Goal: Task Accomplishment & Management: Complete application form

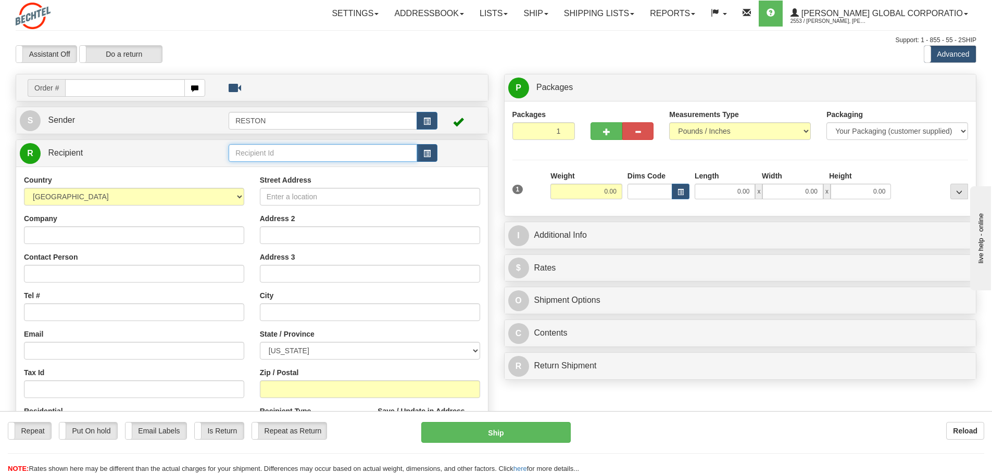
click at [356, 159] on input "text" at bounding box center [323, 153] width 189 height 18
click at [95, 237] on input "Company" at bounding box center [134, 236] width 220 height 18
click at [60, 233] on input "Company" at bounding box center [134, 236] width 220 height 18
paste input "[PERSON_NAME] [PERSON_NAME]"
type input "[PERSON_NAME] [PERSON_NAME]"
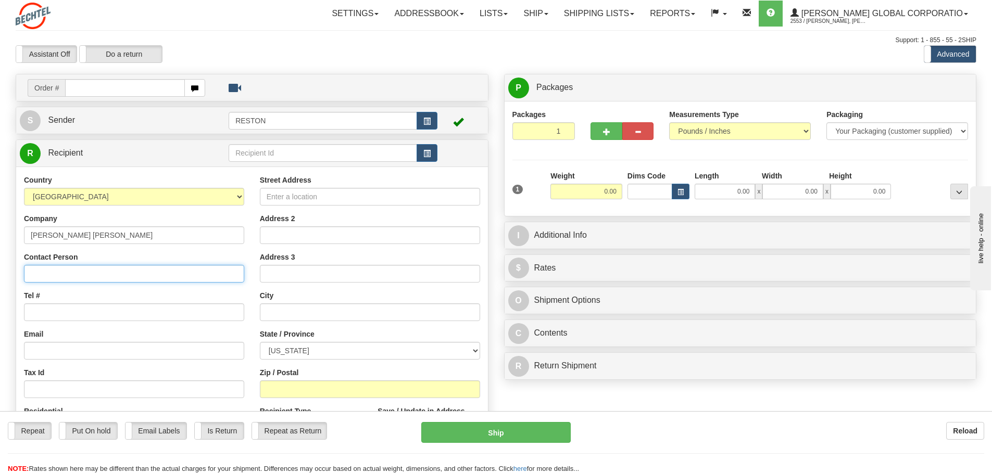
click at [92, 272] on input "Contact Person" at bounding box center [134, 274] width 220 height 18
paste input "[PERSON_NAME] [PERSON_NAME]"
type input "[PERSON_NAME] [PERSON_NAME]"
drag, startPoint x: 133, startPoint y: 231, endPoint x: 34, endPoint y: 227, distance: 99.0
click at [34, 227] on input "[PERSON_NAME] [PERSON_NAME]" at bounding box center [134, 236] width 220 height 18
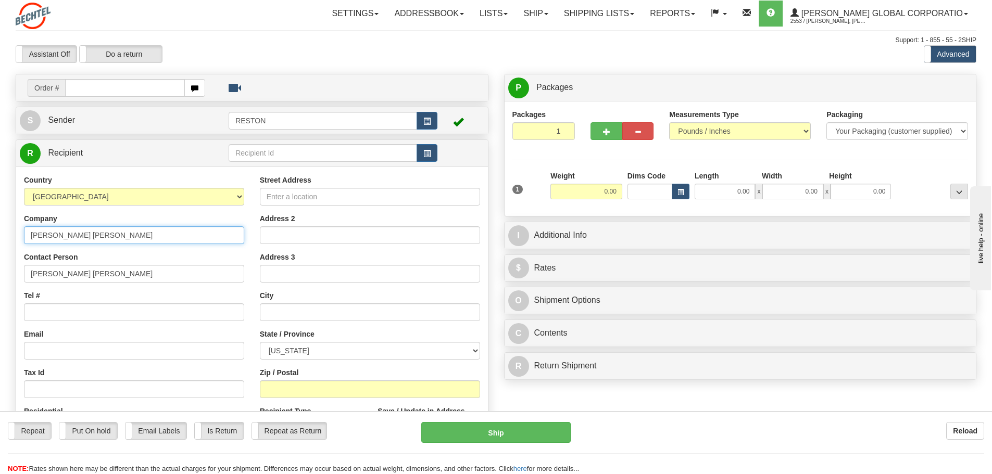
type input "N"
click at [53, 243] on input "Company" at bounding box center [134, 236] width 220 height 18
paste input "[PERSON_NAME] India Pvt Ltd"
type input "[PERSON_NAME] India Pvt Ltd"
click at [293, 198] on input "Street Address" at bounding box center [370, 197] width 220 height 18
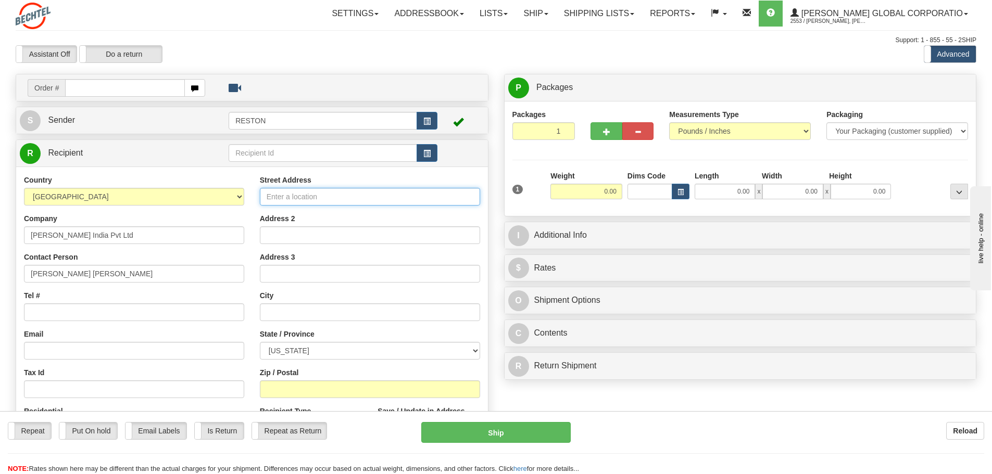
paste input "244-245, Knowledge Park"
type input "244-245, Knowledge Park"
click at [296, 231] on input "Address 2" at bounding box center [370, 236] width 220 height 18
click at [292, 235] on input "Address 2" at bounding box center [370, 236] width 220 height 18
paste input "[GEOGRAPHIC_DATA]"
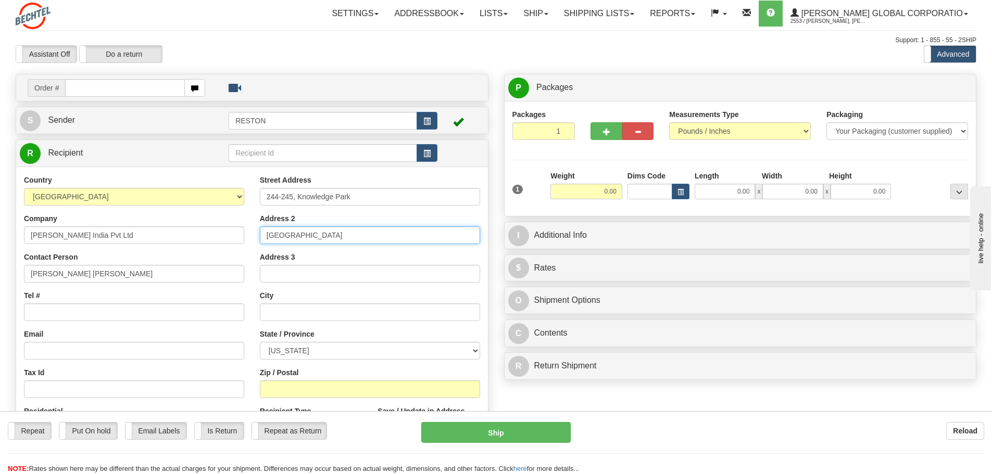
type input "[GEOGRAPHIC_DATA]"
click at [297, 306] on input "text" at bounding box center [370, 313] width 220 height 18
click at [198, 200] on select "[GEOGRAPHIC_DATA] [GEOGRAPHIC_DATA] [GEOGRAPHIC_DATA] [GEOGRAPHIC_DATA] [US_STA…" at bounding box center [134, 197] width 220 height 18
select select "IN"
click at [24, 188] on select "[GEOGRAPHIC_DATA] [GEOGRAPHIC_DATA] [GEOGRAPHIC_DATA] [GEOGRAPHIC_DATA] [US_STA…" at bounding box center [134, 197] width 220 height 18
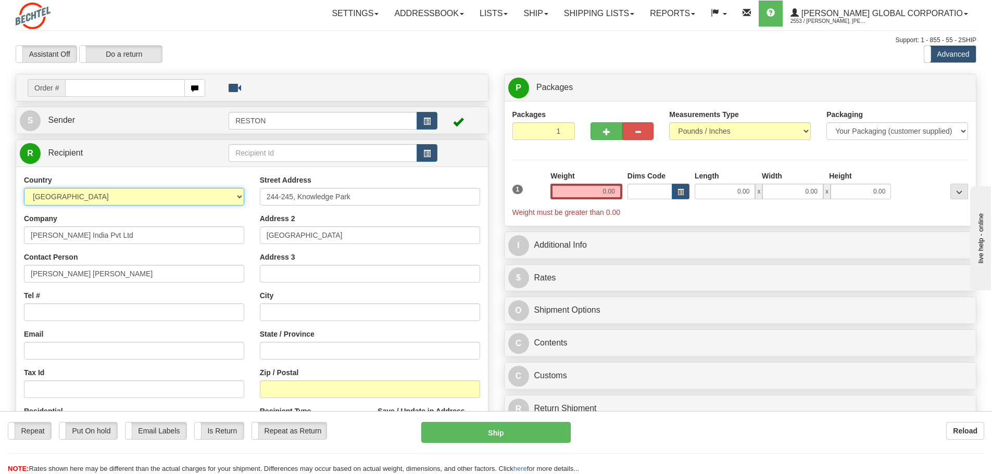
scroll to position [52, 0]
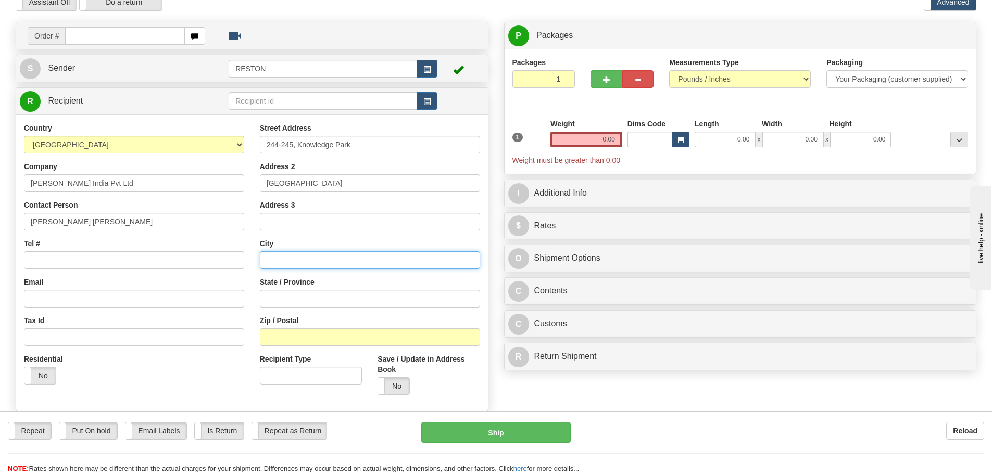
click at [279, 256] on input "text" at bounding box center [370, 261] width 220 height 18
click at [286, 335] on input "Zip / Postal" at bounding box center [370, 338] width 220 height 18
type input "2"
type input "122015"
drag, startPoint x: 294, startPoint y: 300, endPoint x: 287, endPoint y: 301, distance: 7.3
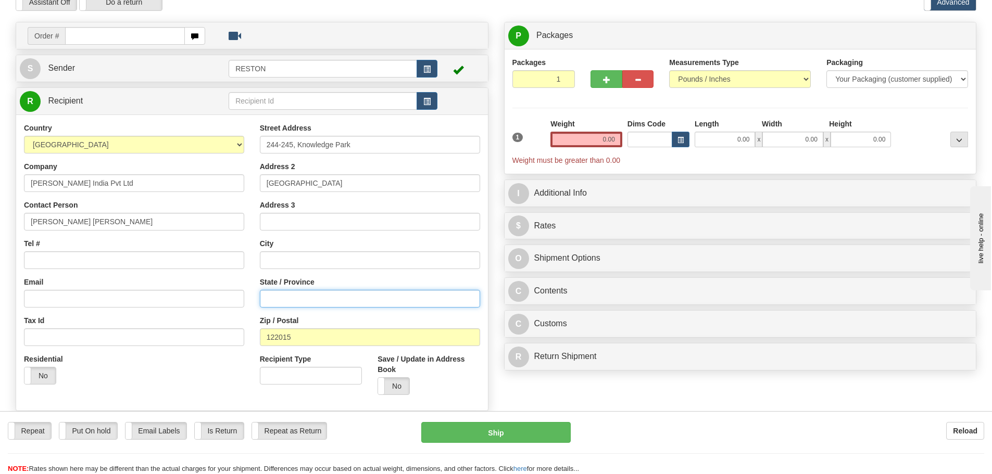
click at [292, 300] on input "State / Province" at bounding box center [370, 299] width 220 height 18
click at [290, 259] on input "text" at bounding box center [370, 261] width 220 height 18
paste input "Udyog Vihar, Phase IV, Gurugram"
type input "Udyog Vihar, Phase IV, Gurugram"
click at [302, 291] on input "State / Province" at bounding box center [370, 299] width 220 height 18
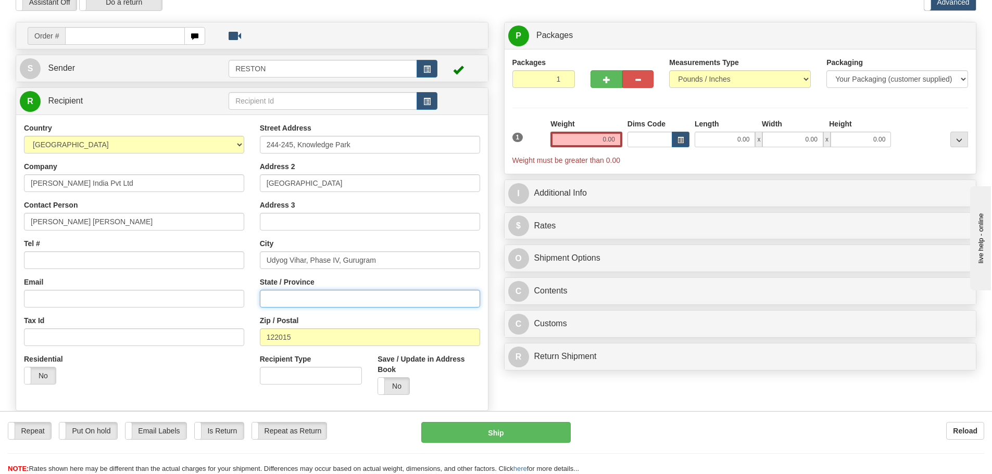
click at [306, 297] on input "State / Province" at bounding box center [370, 299] width 220 height 18
paste input "Haryana"
type input "Haryana"
click at [115, 272] on div "Country [GEOGRAPHIC_DATA] [GEOGRAPHIC_DATA] [GEOGRAPHIC_DATA] [GEOGRAPHIC_DATA]…" at bounding box center [134, 258] width 236 height 270
drag, startPoint x: 322, startPoint y: 266, endPoint x: 337, endPoint y: 265, distance: 14.7
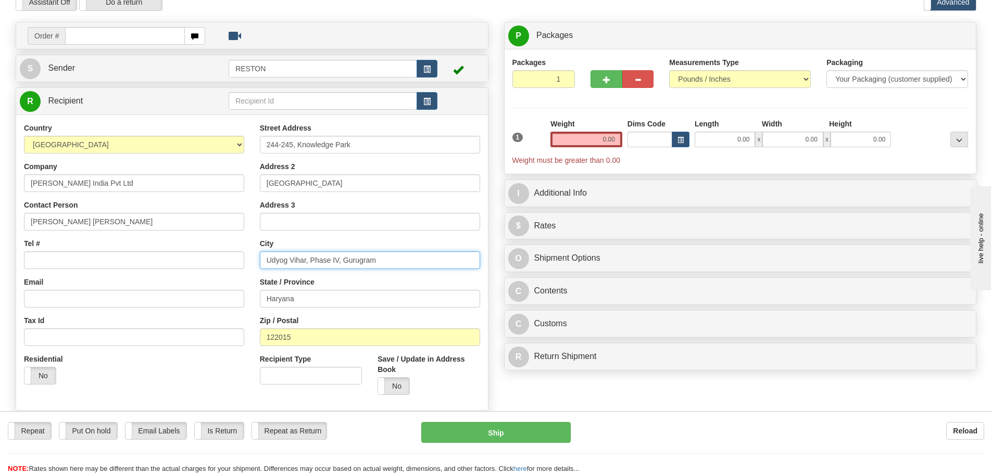
click at [325, 265] on input "Udyog Vihar, Phase IV, Gurugram" at bounding box center [370, 261] width 220 height 18
drag, startPoint x: 340, startPoint y: 261, endPoint x: 249, endPoint y: 255, distance: 90.3
click at [249, 255] on div "Country [GEOGRAPHIC_DATA] [GEOGRAPHIC_DATA] [GEOGRAPHIC_DATA] [GEOGRAPHIC_DATA]…" at bounding box center [252, 263] width 472 height 280
click at [295, 145] on input "244-245, Knowledge Park" at bounding box center [370, 145] width 220 height 18
type input "[STREET_ADDRESS]"
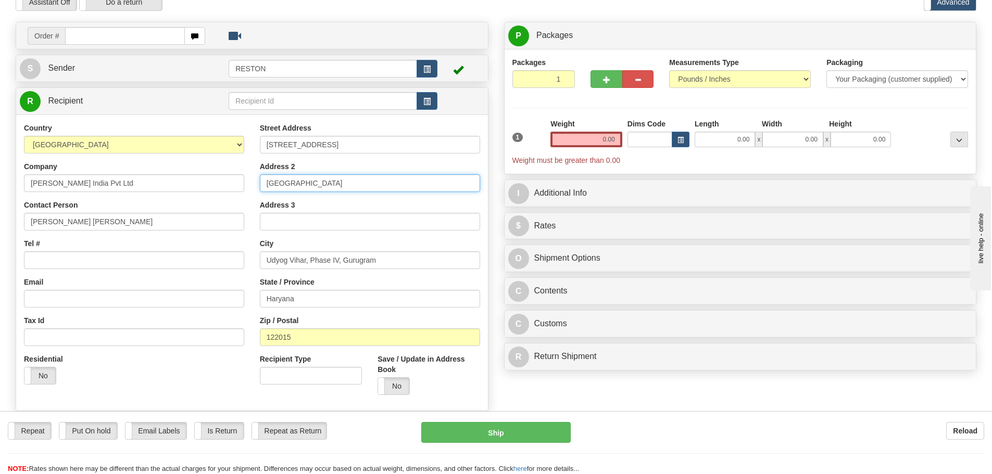
click at [380, 187] on input "[GEOGRAPHIC_DATA]" at bounding box center [370, 183] width 220 height 18
drag, startPoint x: 344, startPoint y: 260, endPoint x: 236, endPoint y: 265, distance: 107.4
click at [242, 262] on div "Country [GEOGRAPHIC_DATA] [GEOGRAPHIC_DATA] [GEOGRAPHIC_DATA] [GEOGRAPHIC_DATA]…" at bounding box center [252, 263] width 472 height 280
type input "Gurugram"
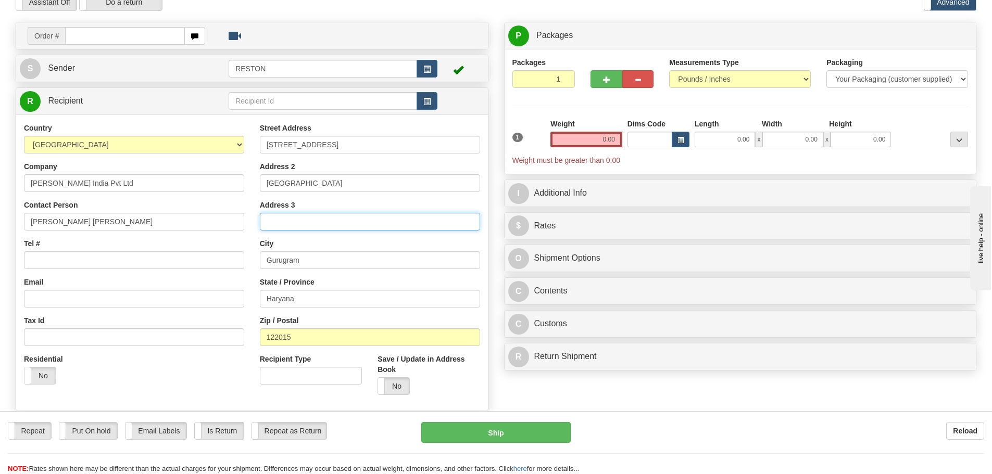
click at [287, 221] on input "Address 3" at bounding box center [370, 222] width 220 height 18
paste input "Udyog Vihar, Phase IV,"
click at [349, 222] on input "Udyog Vihar, Phase IV," at bounding box center [370, 222] width 220 height 18
type input "Udyog Vihar, Phase IV"
click at [400, 277] on div "Street Address [STREET_ADDRESS] Address 2 [GEOGRAPHIC_DATA] Address 3 Udyog Vih…" at bounding box center [370, 263] width 236 height 280
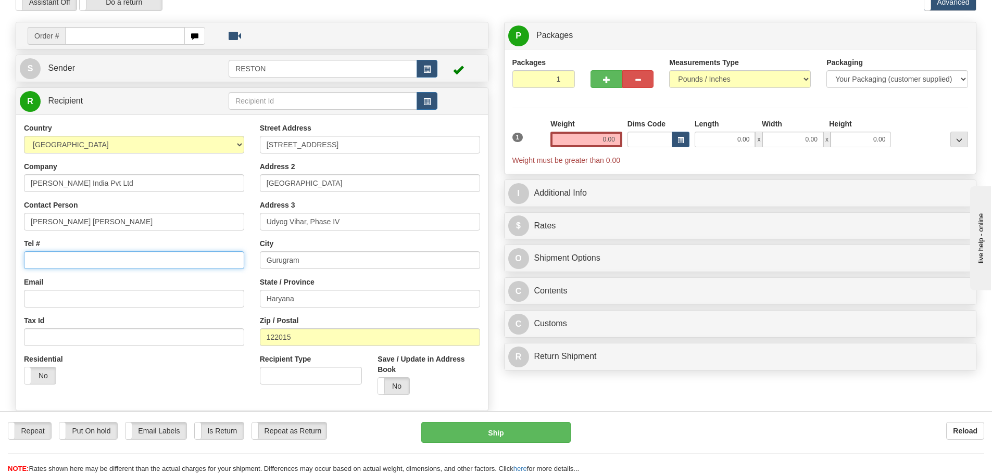
click at [58, 263] on input "Tel #" at bounding box center [134, 261] width 220 height 18
drag, startPoint x: 229, startPoint y: 380, endPoint x: 245, endPoint y: 383, distance: 17.0
click at [233, 380] on div "Residential Yes No" at bounding box center [134, 373] width 236 height 39
click at [607, 137] on input "0.00" at bounding box center [586, 140] width 72 height 16
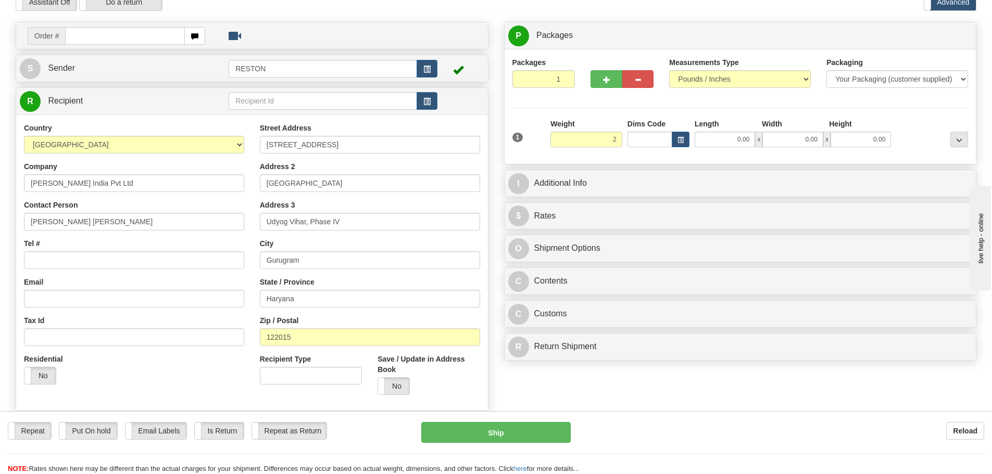
type input "2.00"
click at [845, 97] on div "Packages 1 1 Measurements Type" at bounding box center [740, 106] width 456 height 99
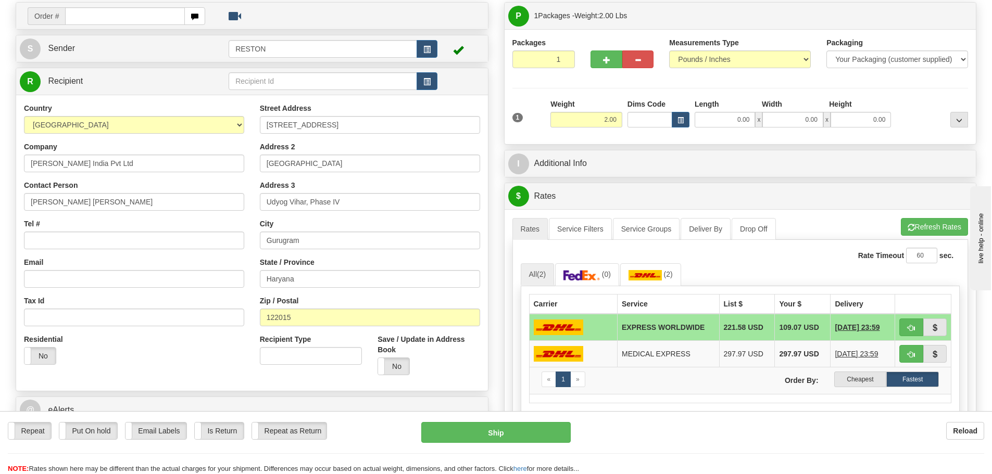
scroll to position [104, 0]
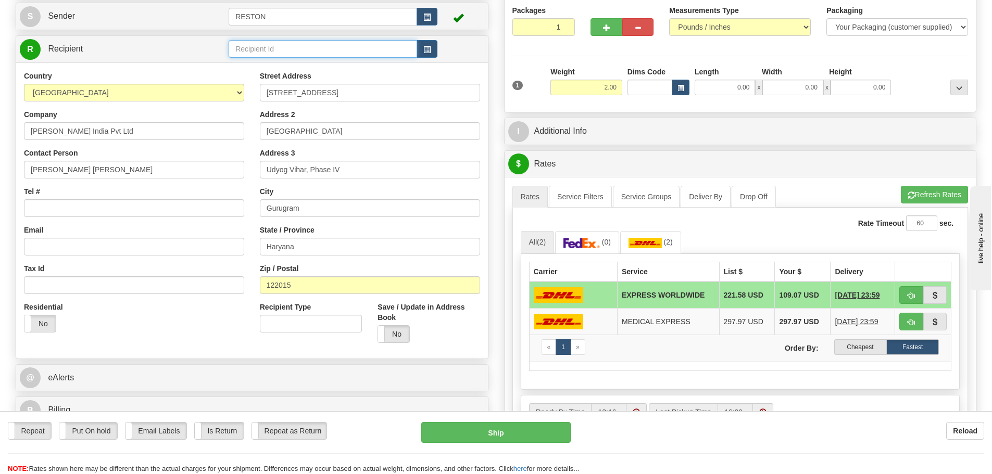
click at [324, 52] on input "text" at bounding box center [323, 49] width 189 height 18
type input "I"
type input "[PERSON_NAME] India Pvt Ltd"
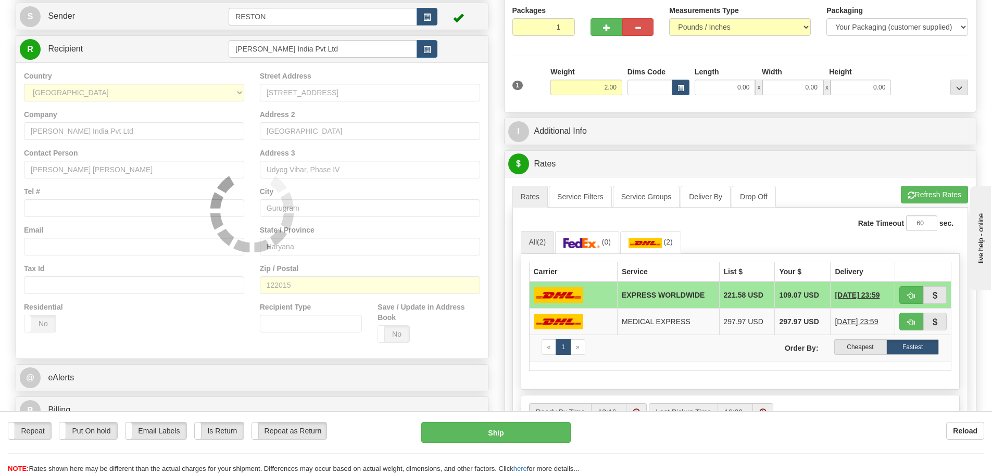
drag, startPoint x: 374, startPoint y: 146, endPoint x: 365, endPoint y: 155, distance: 13.3
click at [374, 145] on div "Country [GEOGRAPHIC_DATA] [GEOGRAPHIC_DATA] [GEOGRAPHIC_DATA] [GEOGRAPHIC_DATA]…" at bounding box center [252, 210] width 472 height 296
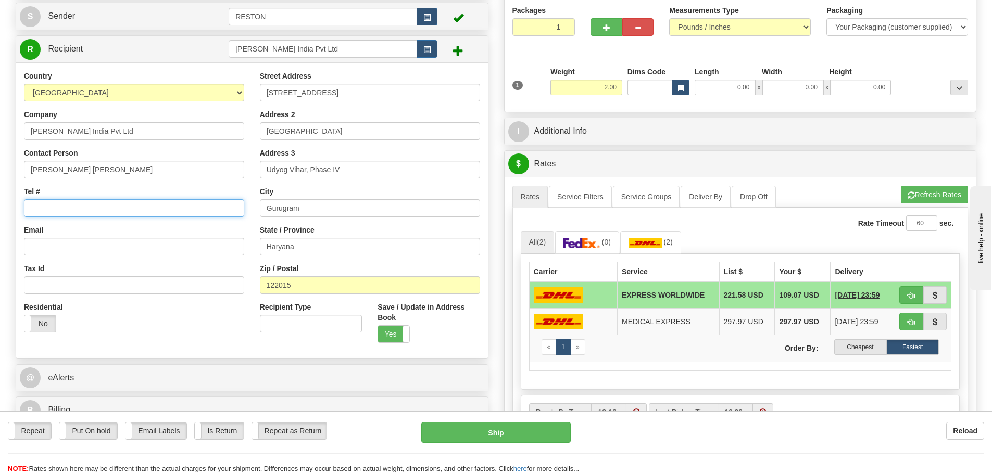
click at [68, 210] on input "Tel #" at bounding box center [134, 208] width 220 height 18
click at [52, 208] on input "Tel #" at bounding box center [134, 208] width 220 height 18
paste input "911244097216"
type input "911244097216"
click at [50, 240] on input "Email" at bounding box center [134, 247] width 220 height 18
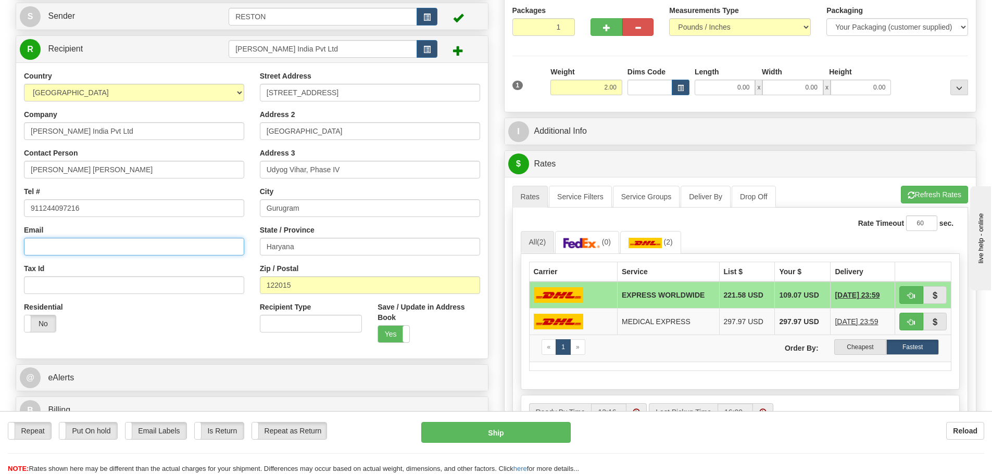
click at [67, 244] on input "Email" at bounding box center [134, 247] width 220 height 18
paste input "[EMAIL_ADDRESS][PERSON_NAME][DOMAIN_NAME]"
type input "[EMAIL_ADDRESS][PERSON_NAME][DOMAIN_NAME]"
click at [77, 263] on div "Tax Id" at bounding box center [134, 278] width 220 height 31
click at [458, 51] on span at bounding box center [458, 50] width 10 height 10
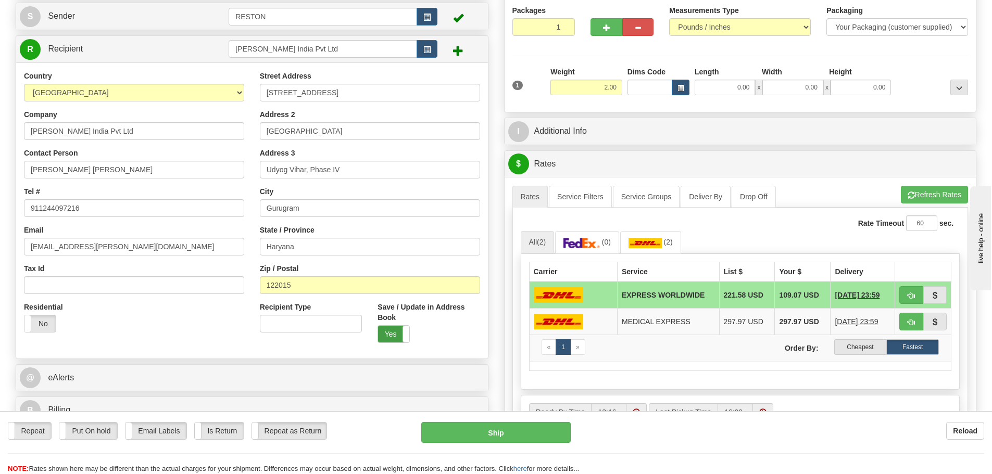
click at [394, 337] on label "Yes" at bounding box center [393, 334] width 31 height 17
click at [400, 339] on label "No" at bounding box center [393, 334] width 31 height 17
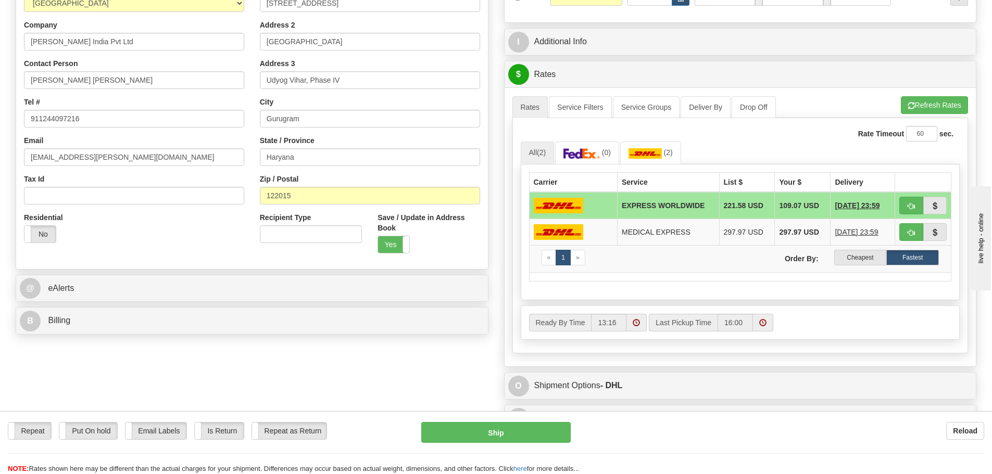
scroll to position [208, 0]
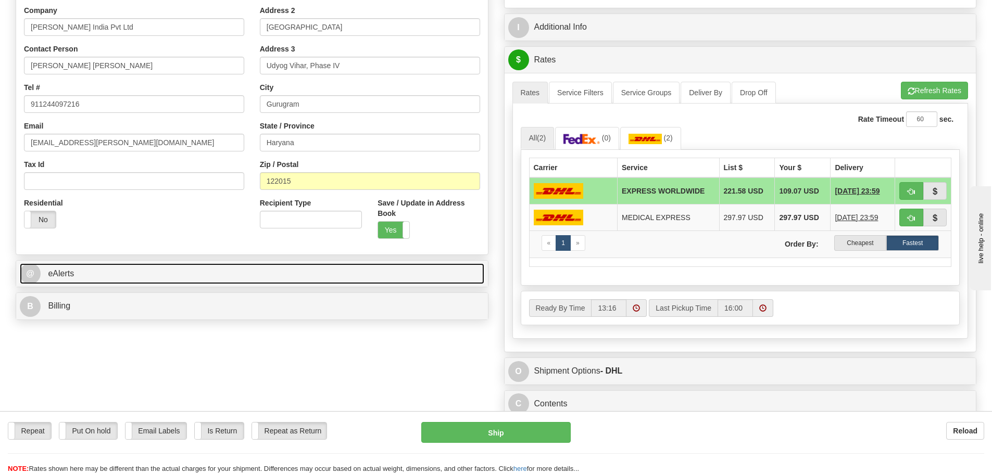
click at [134, 283] on link "@ eAlerts" at bounding box center [252, 273] width 465 height 21
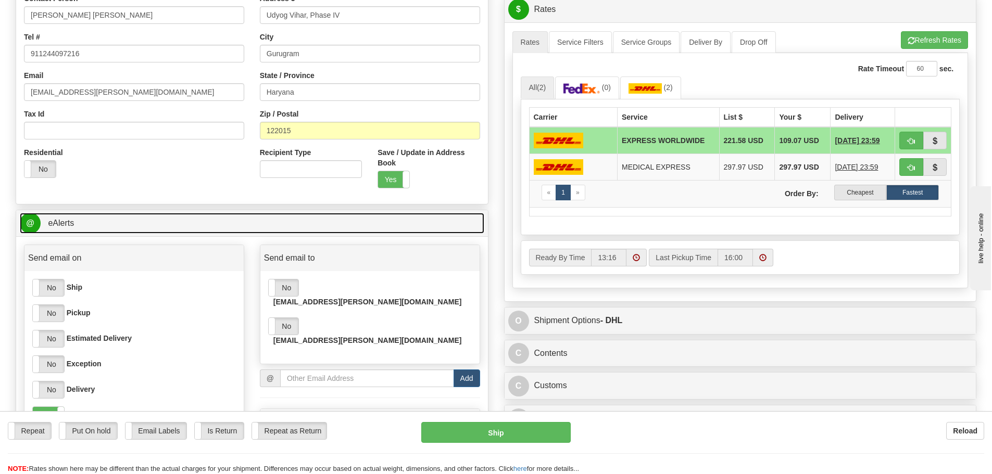
scroll to position [260, 0]
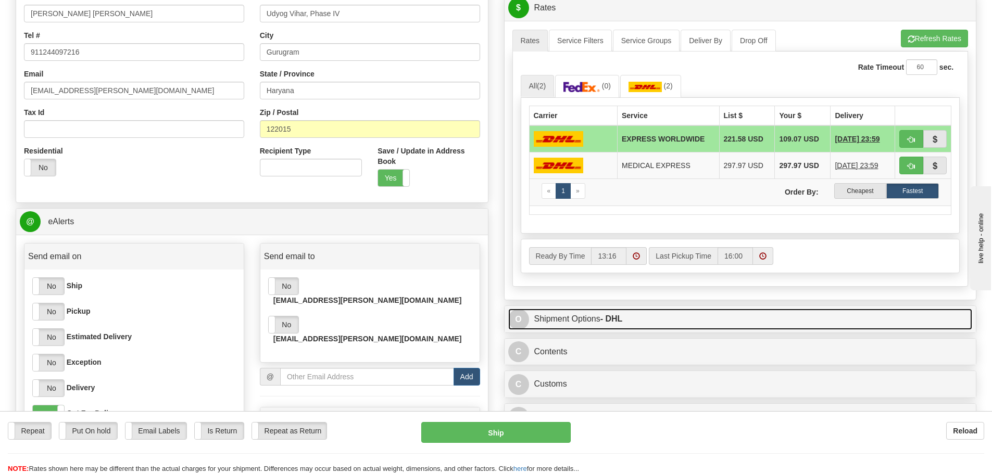
click at [586, 322] on link "O Shipment Options - DHL" at bounding box center [740, 319] width 465 height 21
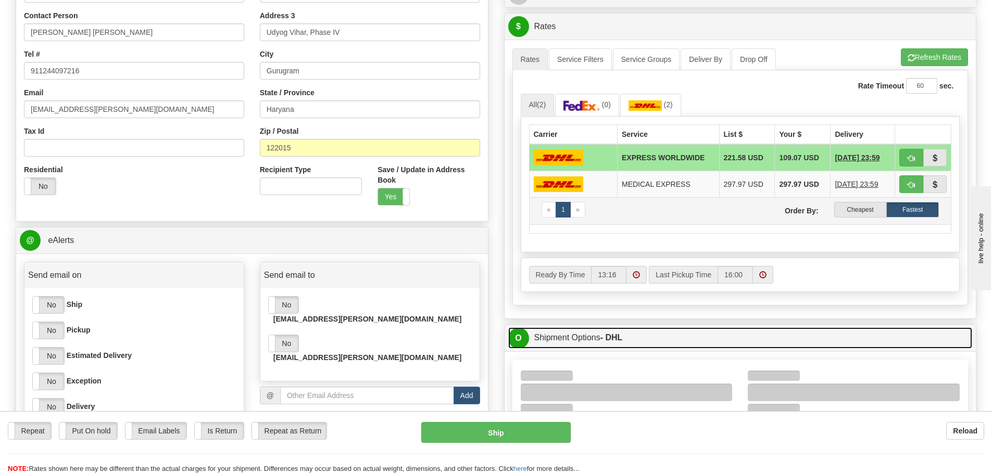
scroll to position [208, 0]
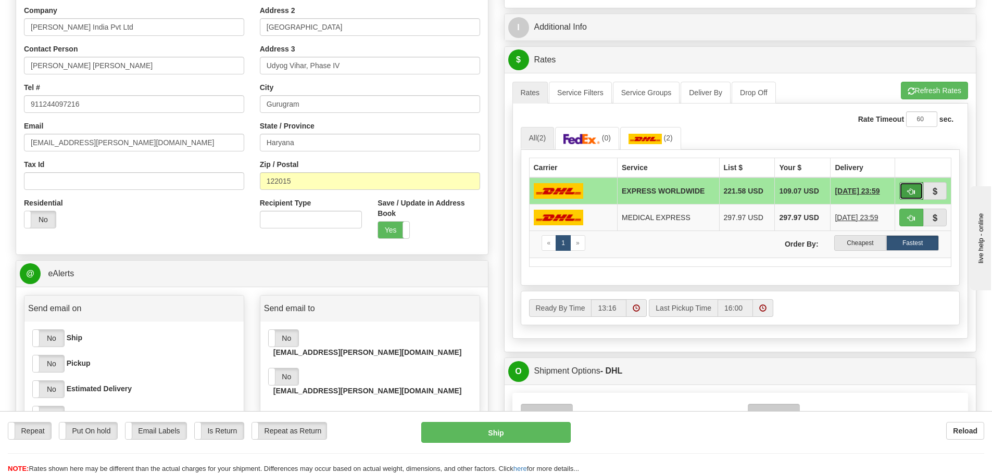
click at [909, 189] on span "button" at bounding box center [911, 192] width 7 height 7
type input "P"
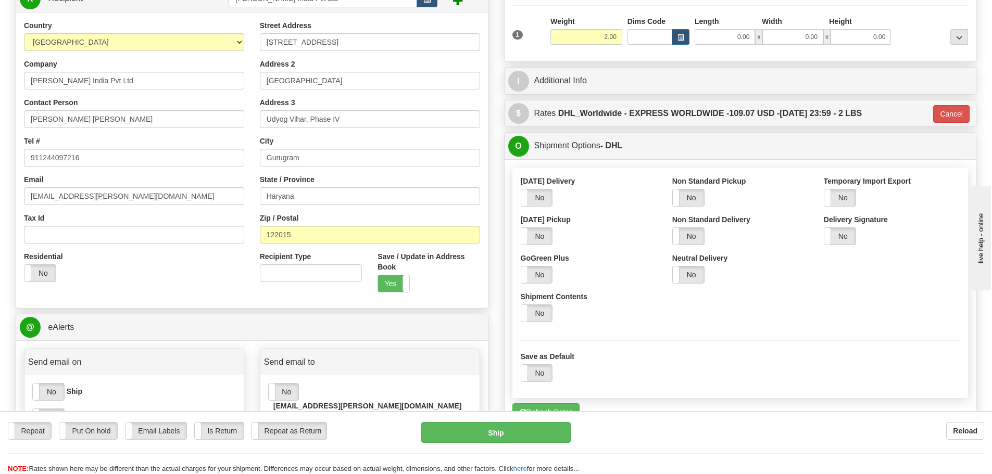
scroll to position [0, 0]
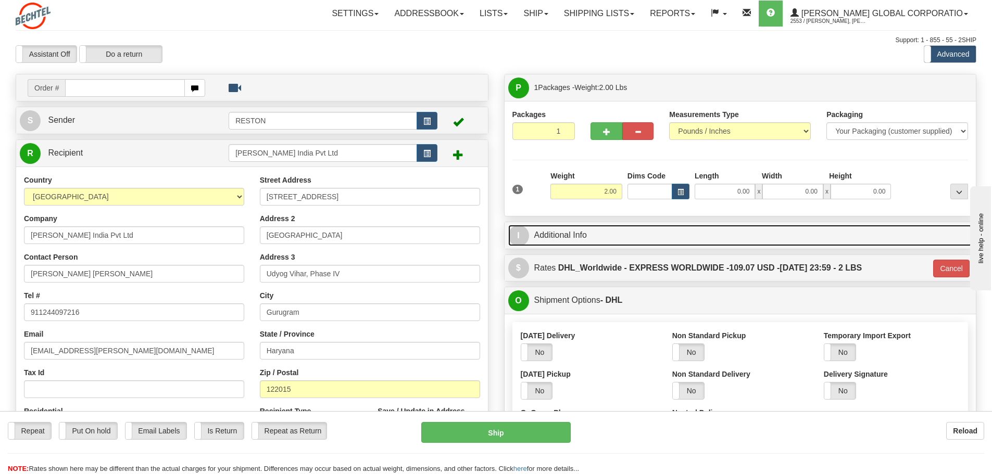
click at [694, 240] on link "I Additional Info" at bounding box center [740, 235] width 465 height 21
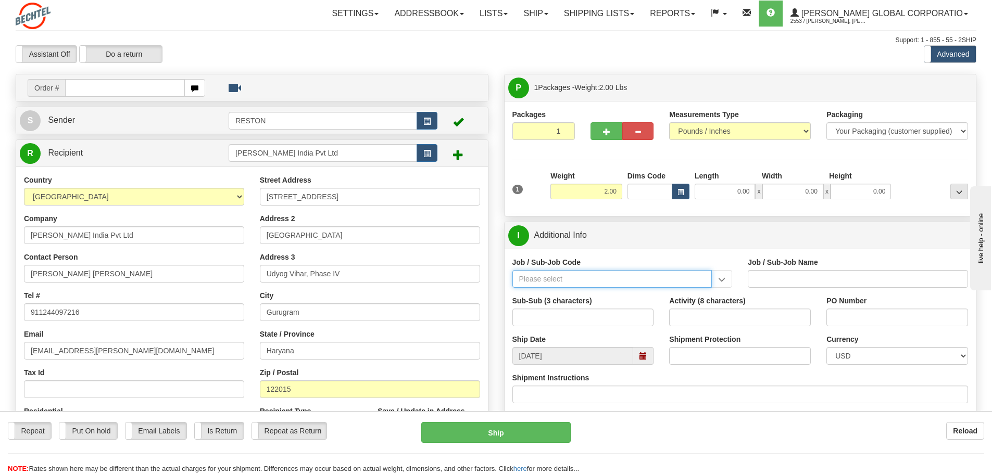
click at [620, 279] on input "Job / Sub-Job Code" at bounding box center [612, 279] width 200 height 18
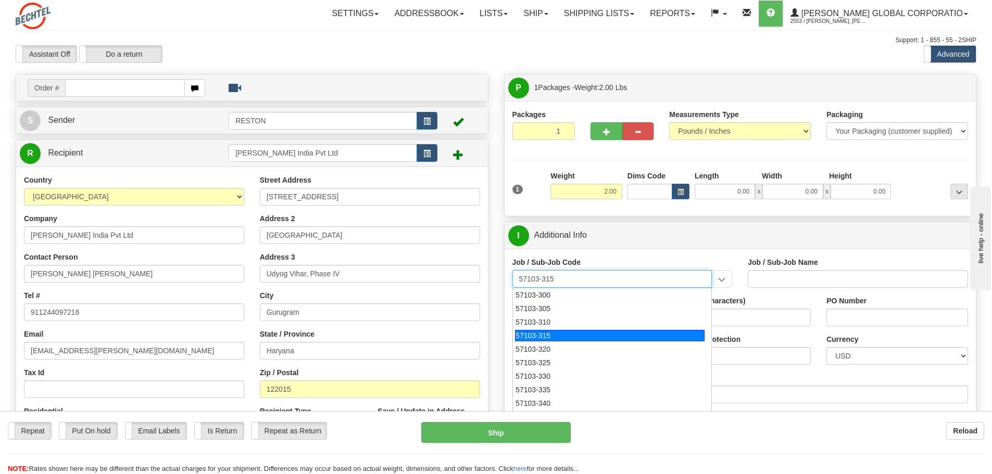
type input "57103-320"
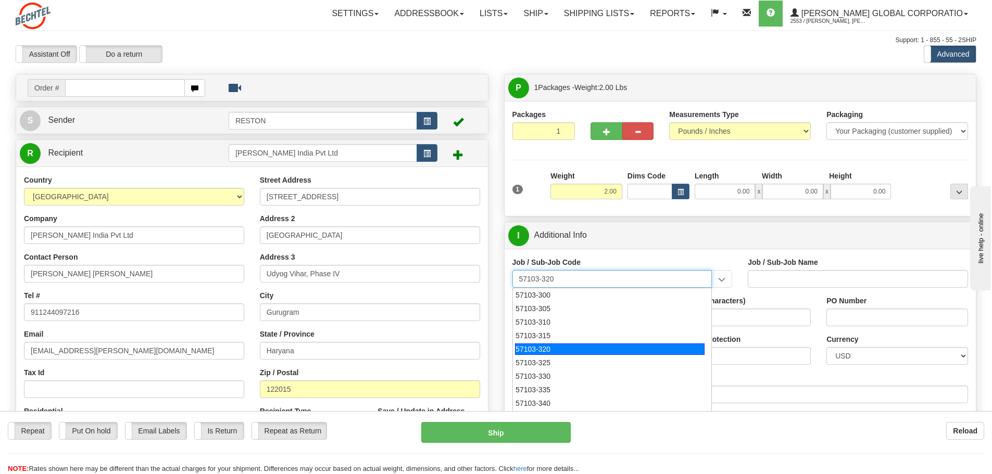
type input "RESTON RO1 TIER 3-FACIL MGMT - MAIL OPERATIONS"
type input "57103-320"
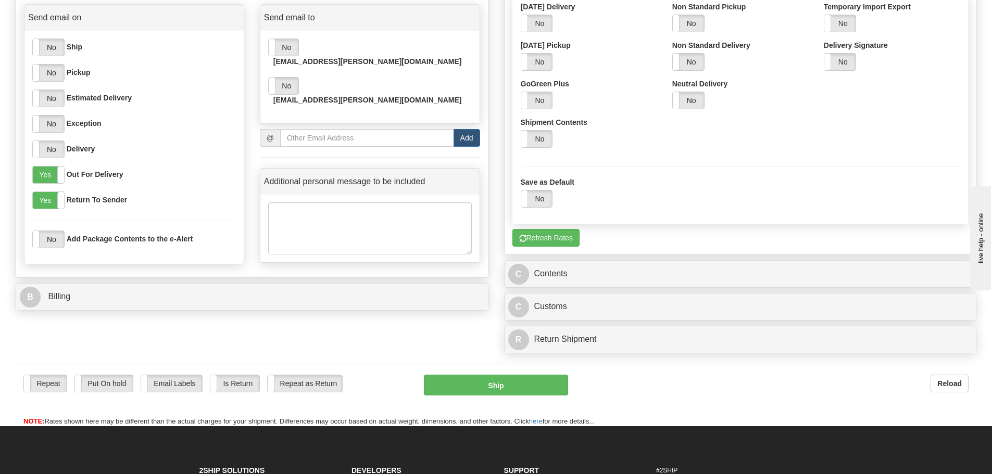
scroll to position [521, 0]
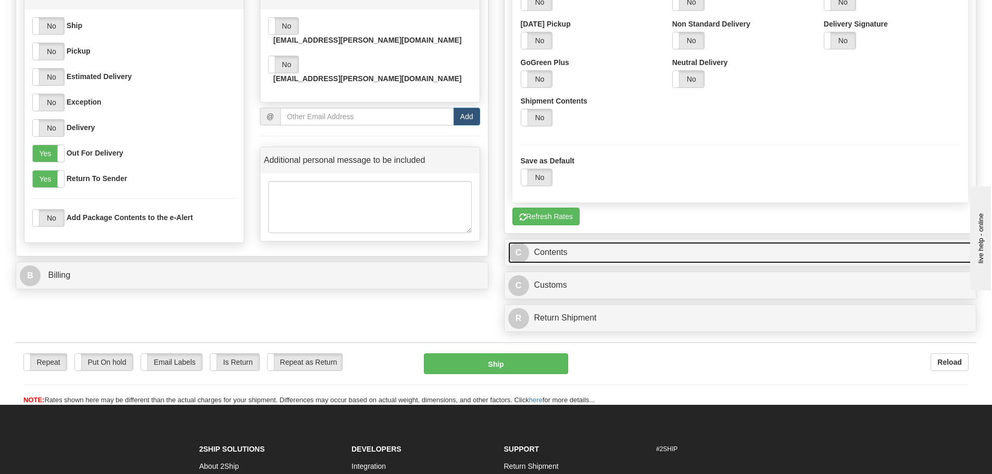
click at [649, 253] on link "C Contents" at bounding box center [740, 252] width 465 height 21
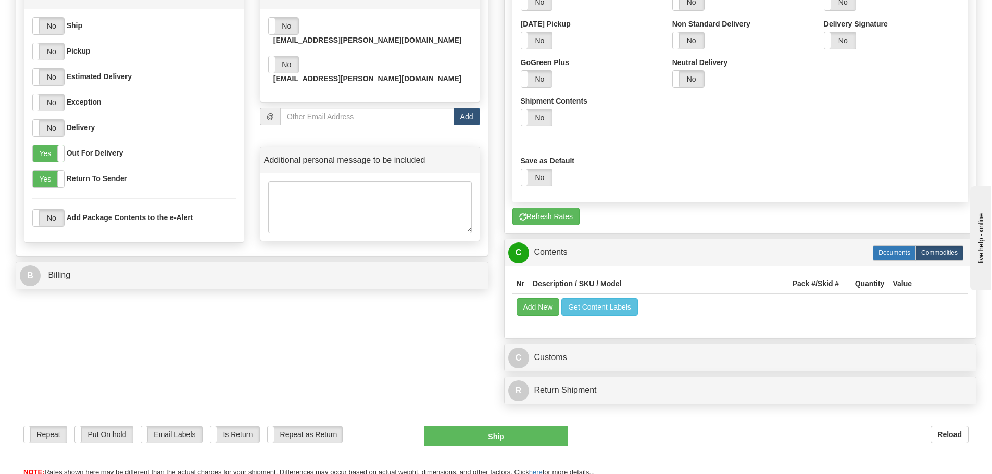
click at [894, 252] on label "Documents" at bounding box center [894, 253] width 43 height 16
type input "P"
radio input "true"
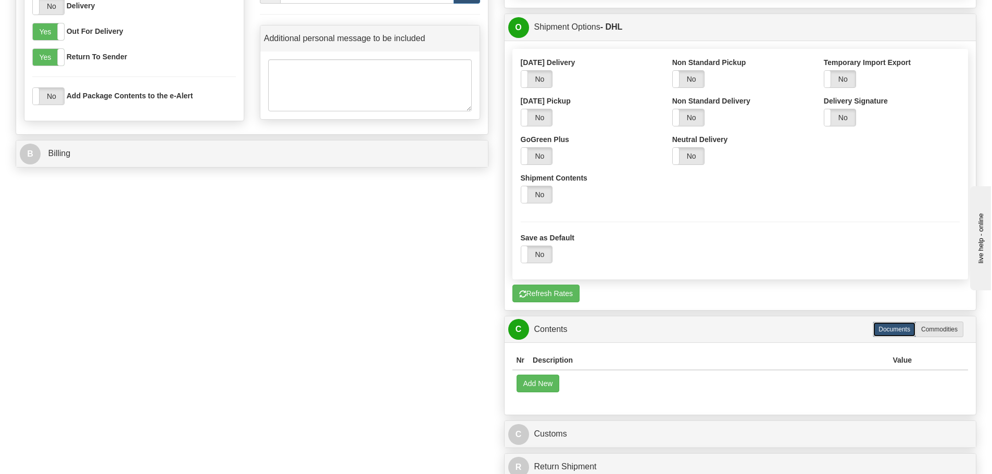
scroll to position [781, 0]
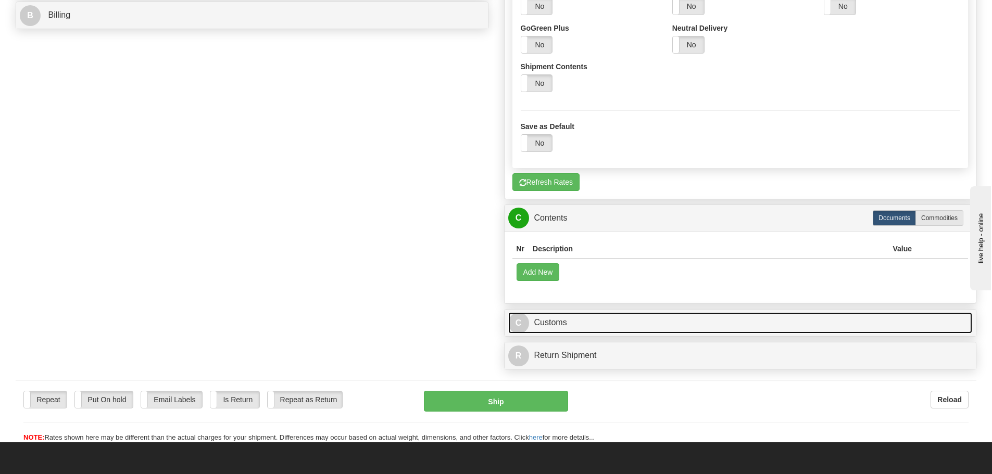
click at [558, 320] on link "C Customs" at bounding box center [740, 322] width 465 height 21
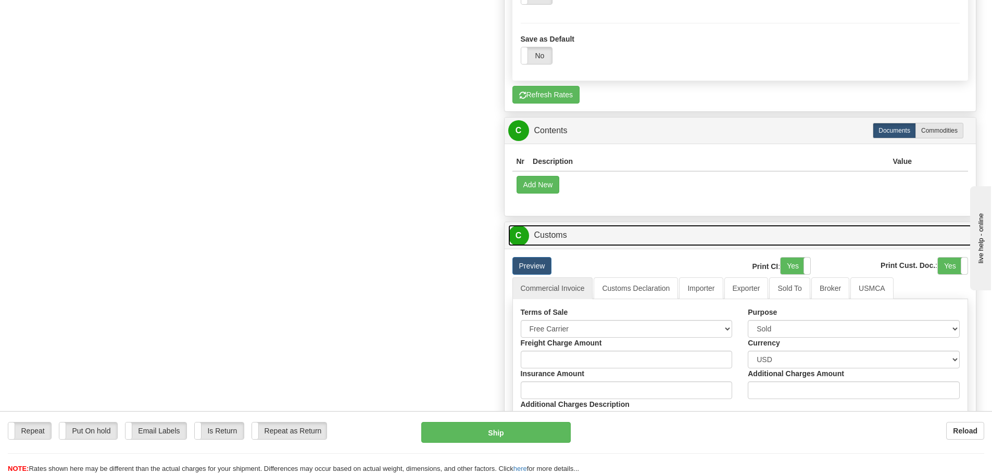
scroll to position [833, 0]
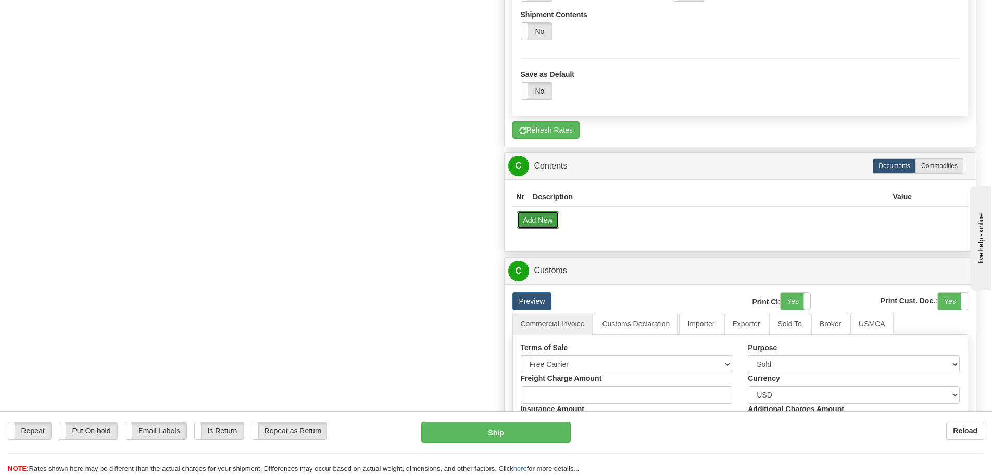
click at [550, 222] on button "Add New" at bounding box center [538, 220] width 43 height 18
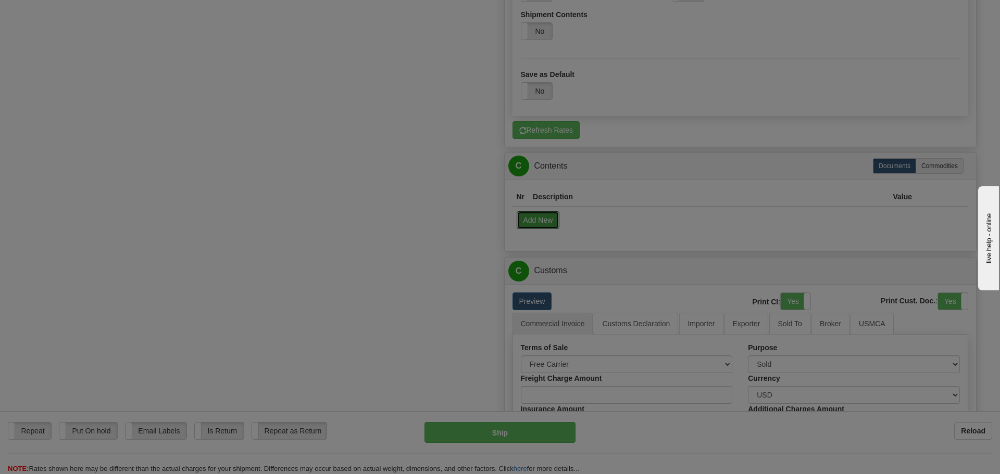
select select "US"
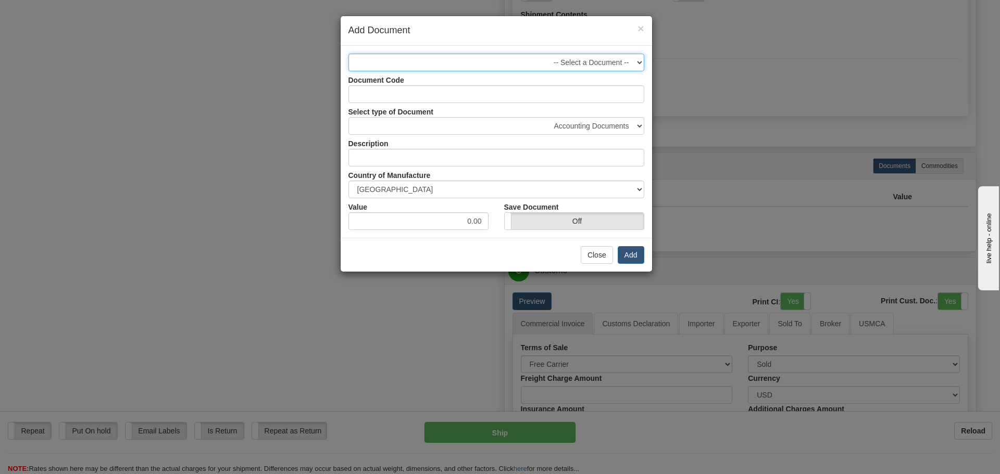
click at [489, 61] on select "-- Select a Document --" at bounding box center [496, 63] width 296 height 18
click at [348, 54] on select "-- Select a Document --" at bounding box center [496, 63] width 296 height 18
click at [466, 96] on input "Document Code" at bounding box center [496, 94] width 296 height 18
click at [420, 124] on select "Accounting Documents Analysis Reports Applications (Completed) Bank Statements …" at bounding box center [496, 126] width 296 height 18
click at [636, 125] on select "Accounting Documents Analysis Reports Applications (Completed) Bank Statements …" at bounding box center [496, 126] width 296 height 18
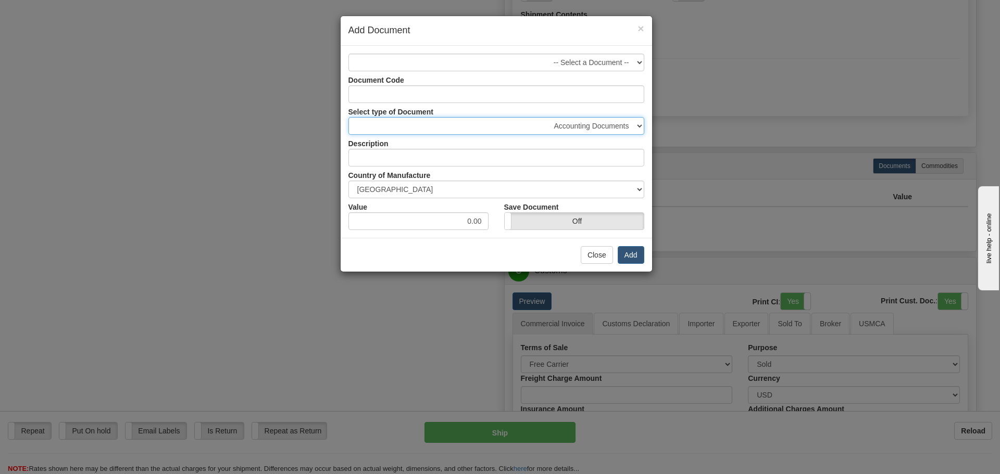
select select "51"
click at [348, 117] on select "Accounting Documents Analysis Reports Applications (Completed) Bank Statements …" at bounding box center [496, 126] width 296 height 18
type input "Statements/Reports"
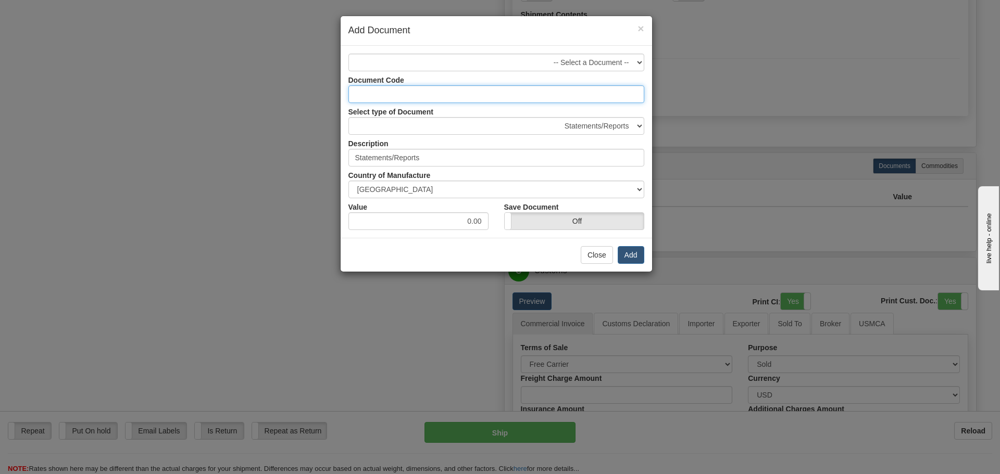
click at [407, 89] on input "Document Code" at bounding box center [496, 94] width 296 height 18
click at [545, 60] on select "-- Select a Document --" at bounding box center [496, 63] width 296 height 18
click at [473, 91] on input "Document Code" at bounding box center [496, 94] width 296 height 18
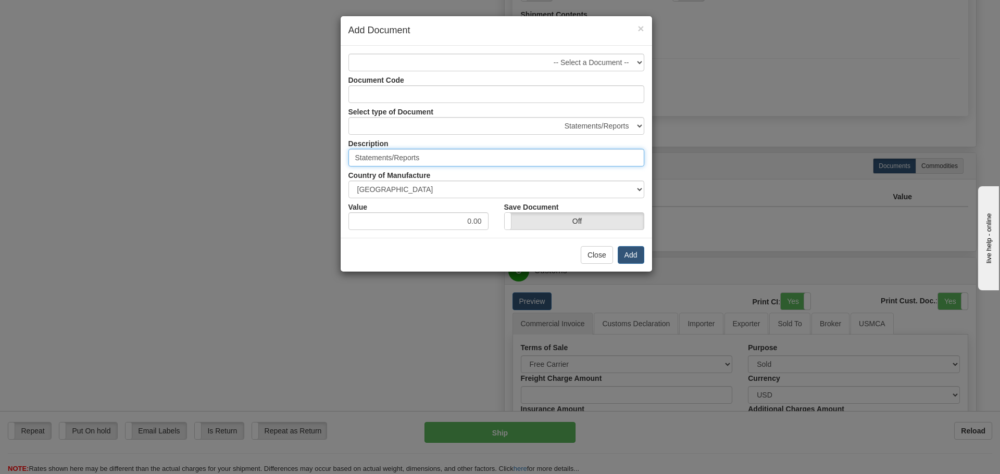
click at [448, 156] on input "Statements/Reports" at bounding box center [496, 158] width 296 height 18
drag, startPoint x: 438, startPoint y: 161, endPoint x: 319, endPoint y: 157, distance: 119.3
click at [319, 157] on div "× Add Document -- Select a Document -- Document Code Select type of Document Ac…" at bounding box center [500, 237] width 1000 height 474
type input "A"
type input "r"
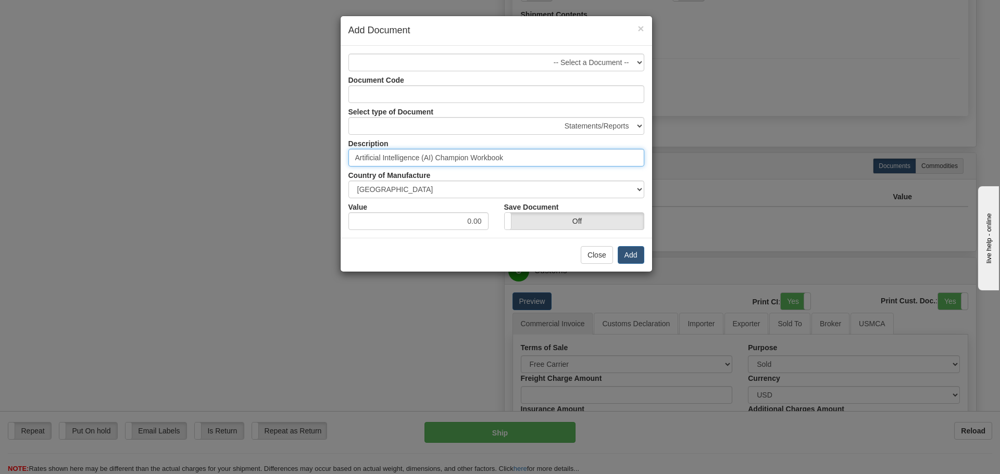
type input "Artificial Intelligence (AI) Champion Workbook"
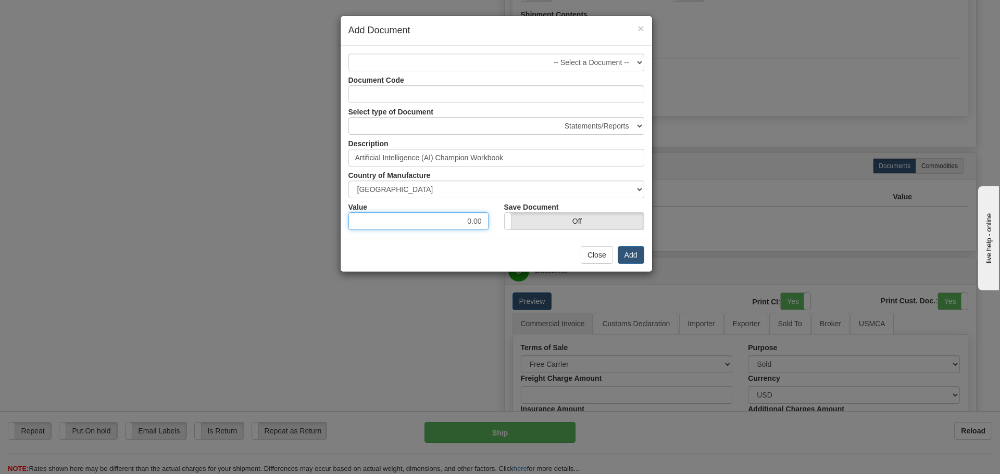
click at [471, 224] on input "0.00" at bounding box center [418, 221] width 140 height 18
type input "1.00"
click at [635, 261] on button "Add" at bounding box center [631, 255] width 27 height 18
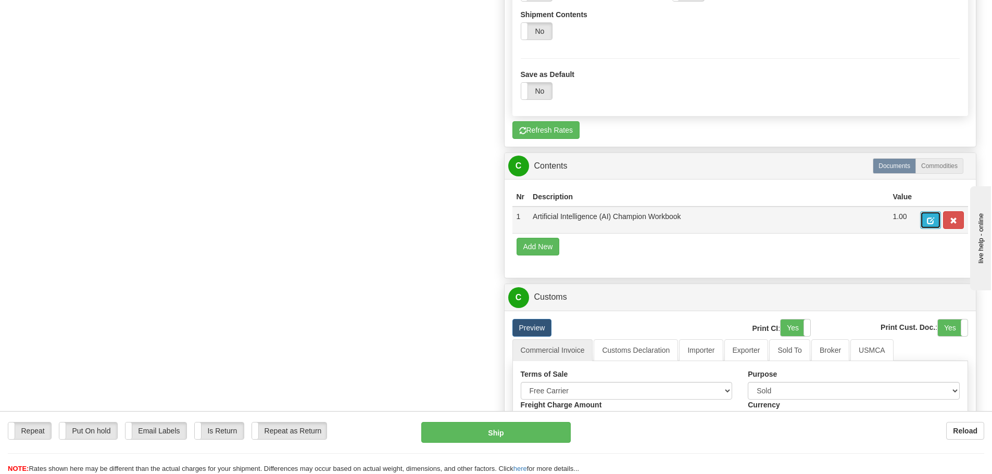
click at [933, 223] on span "button" at bounding box center [930, 221] width 7 height 7
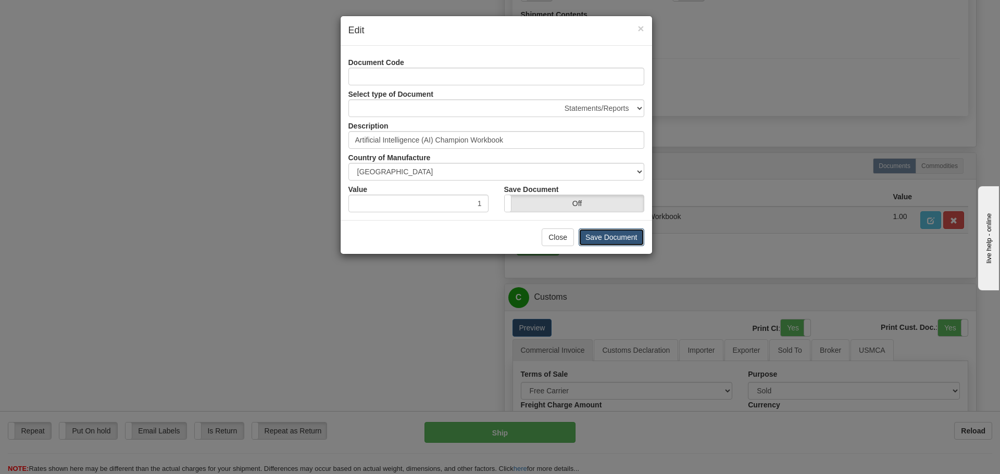
click at [612, 234] on button "Save Document" at bounding box center [612, 238] width 66 height 18
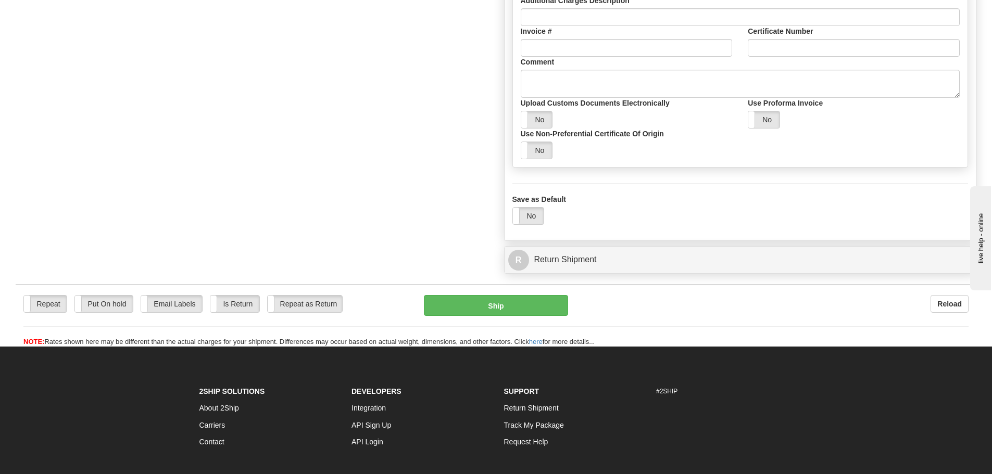
scroll to position [1302, 0]
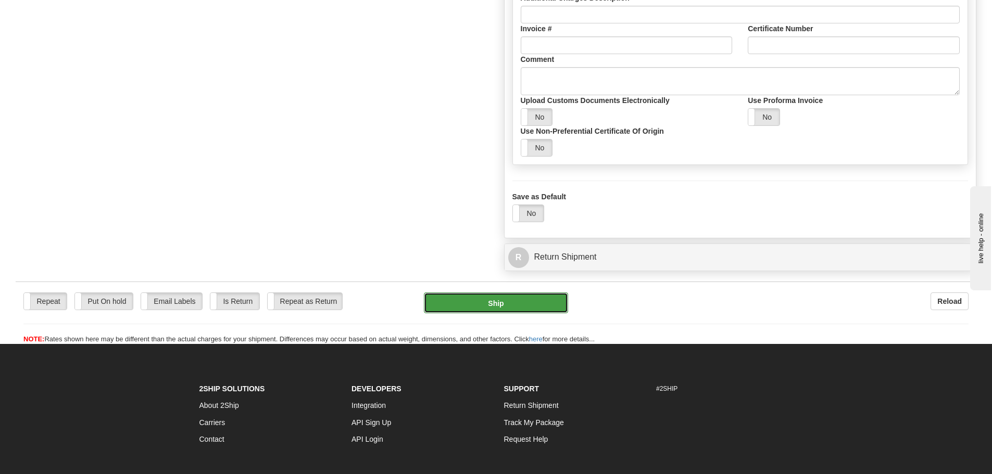
click at [518, 305] on button "Ship" at bounding box center [496, 303] width 144 height 21
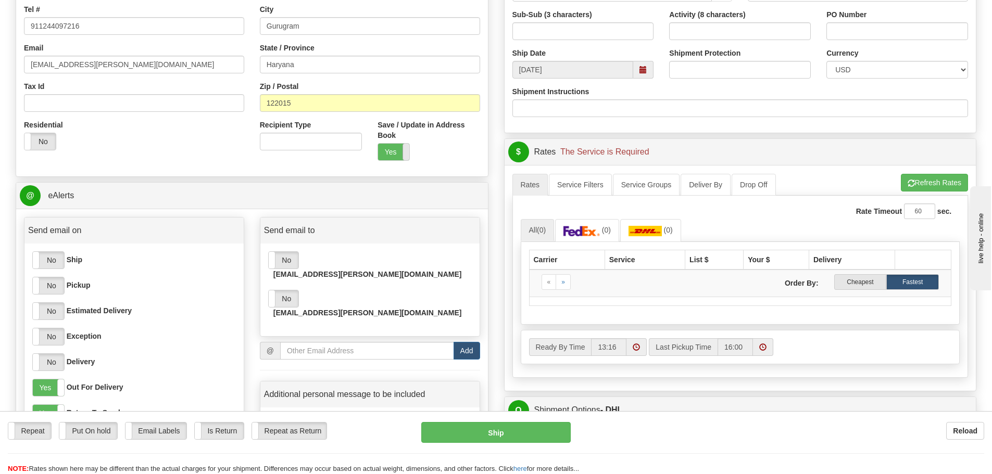
scroll to position [573, 0]
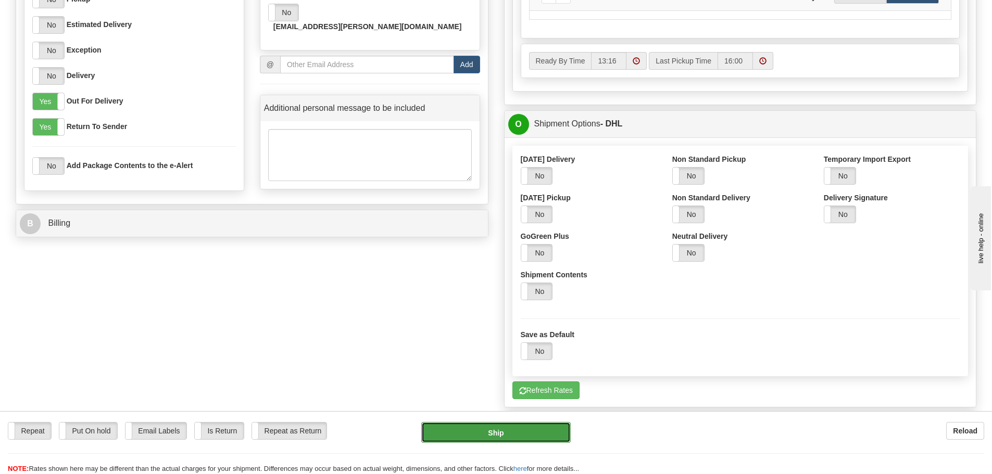
click at [495, 431] on button "Ship" at bounding box center [495, 432] width 149 height 21
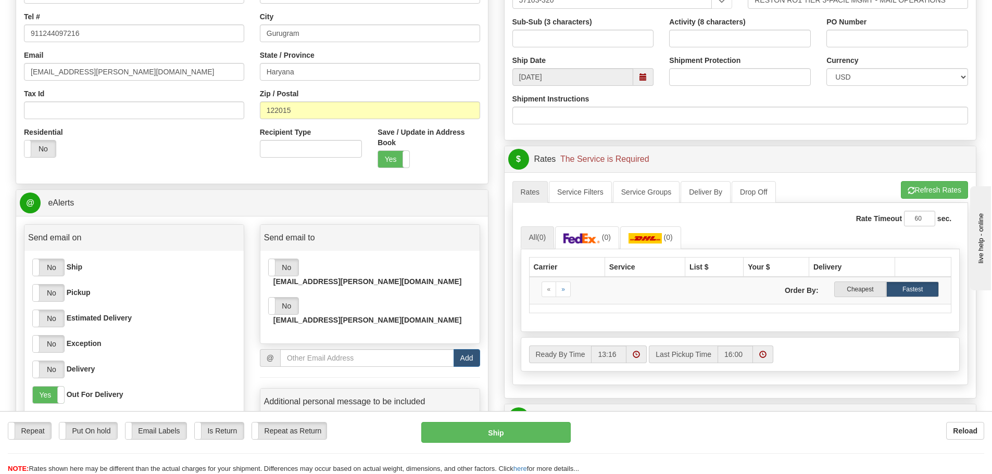
scroll to position [260, 0]
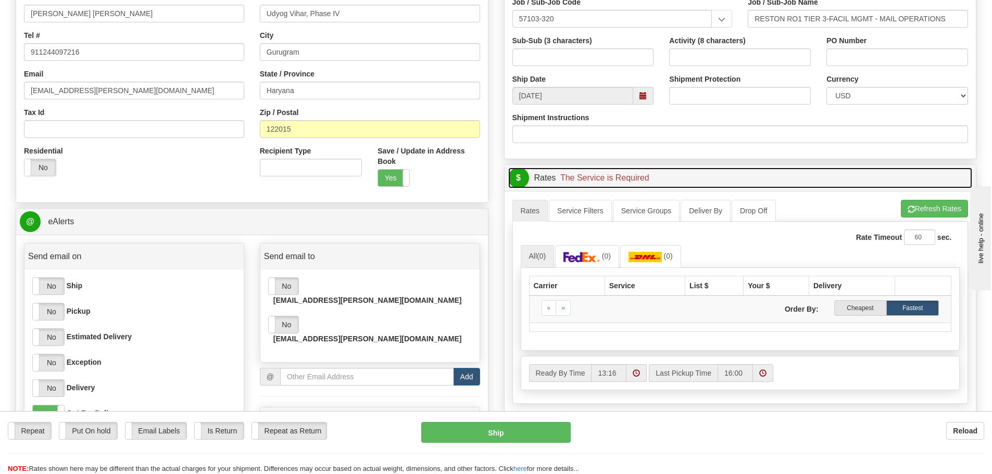
click at [638, 180] on span "The Service is Required" at bounding box center [604, 177] width 89 height 9
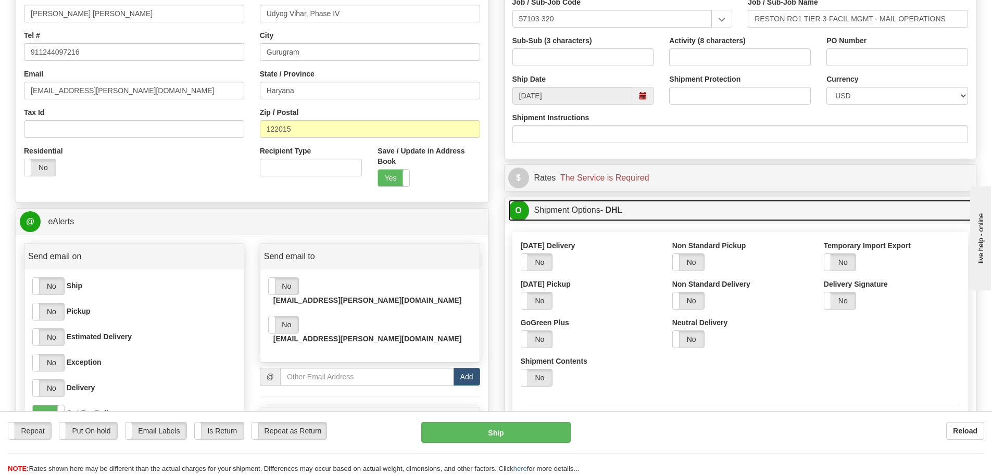
click at [642, 210] on link "O Shipment Options - DHL" at bounding box center [740, 210] width 465 height 21
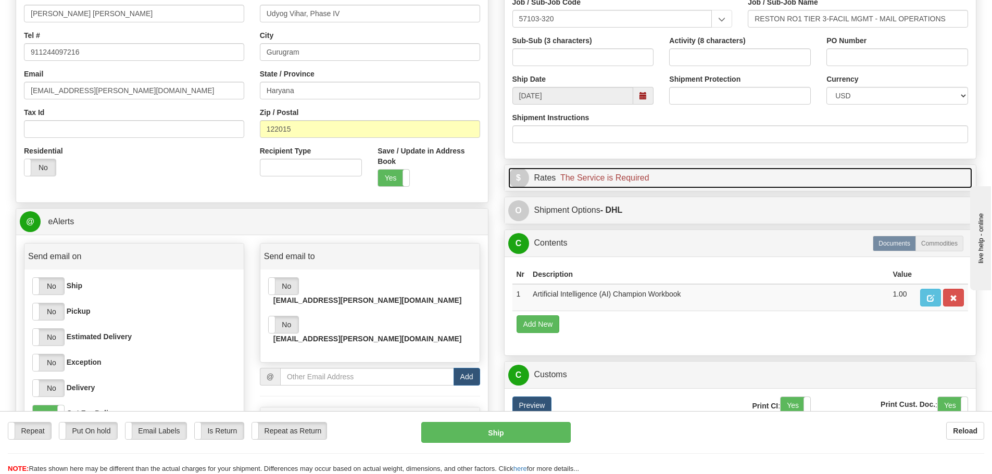
click at [619, 182] on span "The Service is Required" at bounding box center [604, 177] width 89 height 9
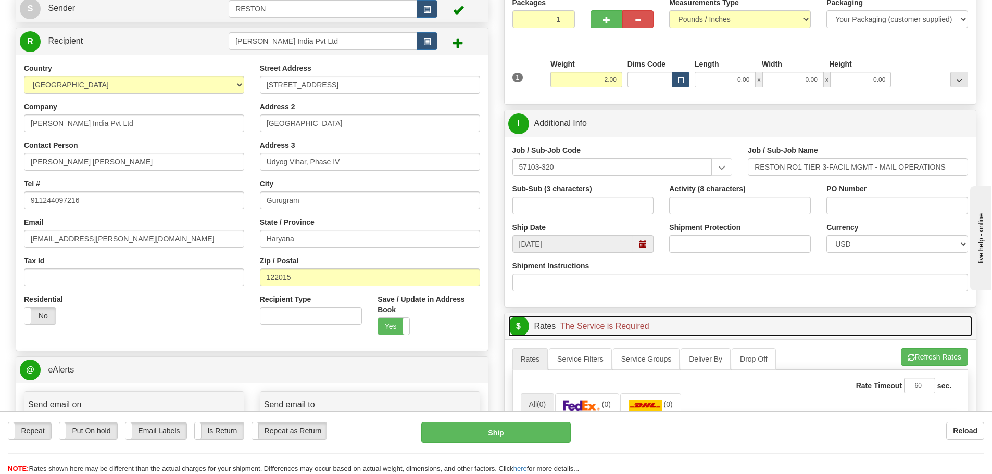
scroll to position [312, 0]
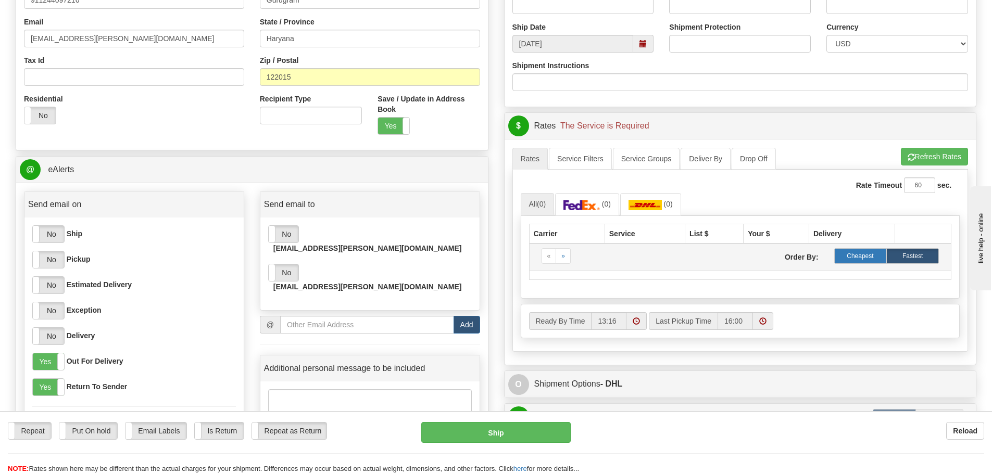
click at [868, 256] on label "Cheapest" at bounding box center [860, 256] width 53 height 16
click at [908, 153] on button "Refresh Rates" at bounding box center [934, 157] width 67 height 18
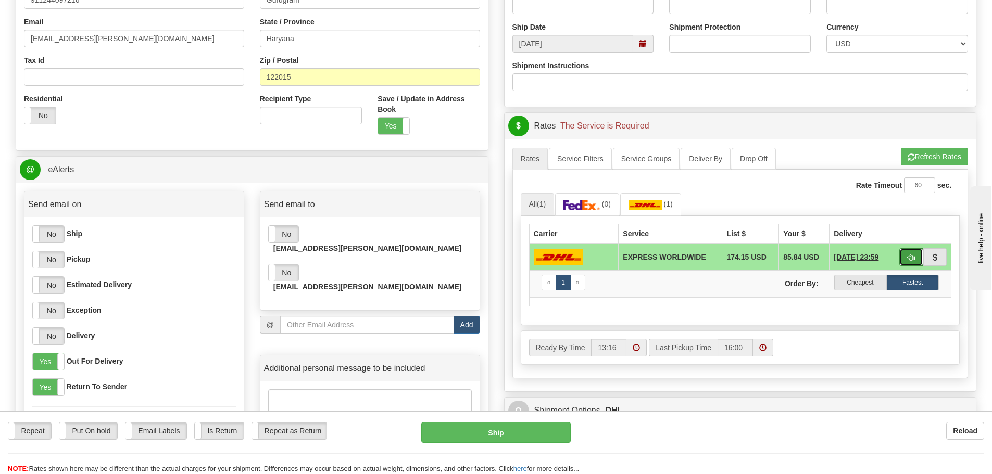
click at [905, 260] on button "button" at bounding box center [911, 257] width 24 height 18
type input "D"
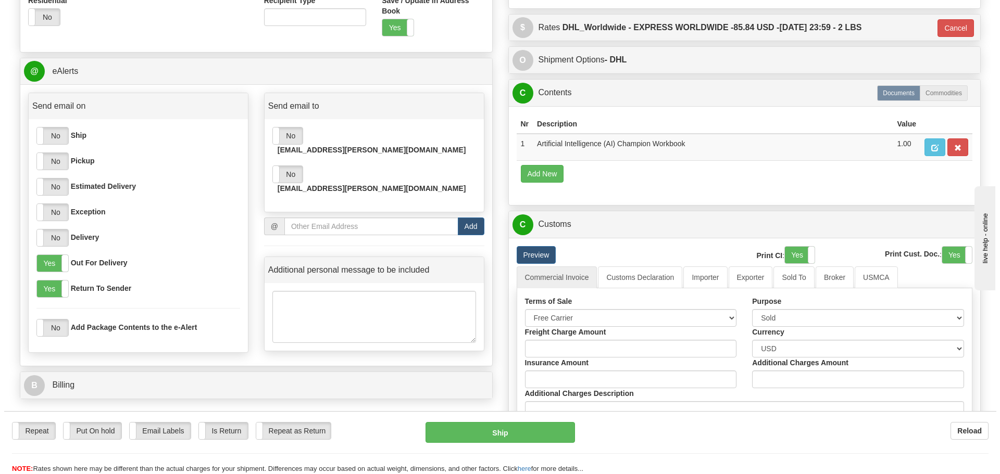
scroll to position [625, 0]
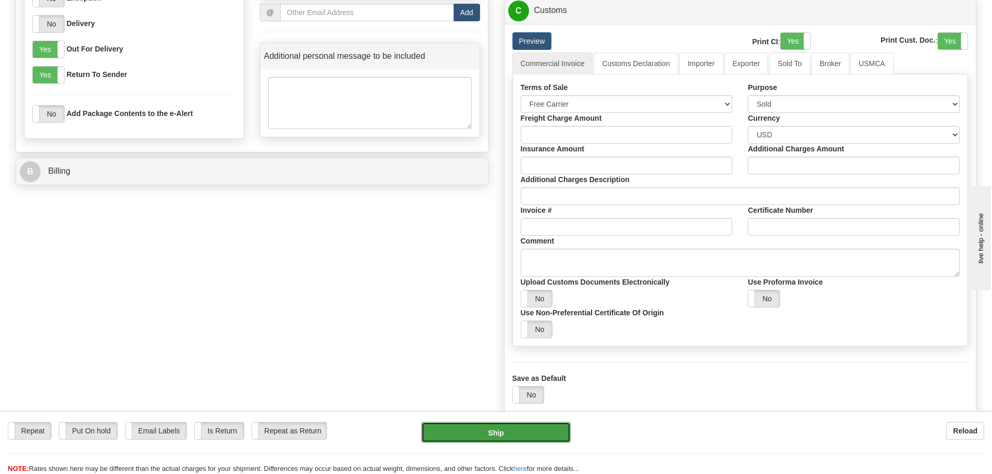
click at [520, 432] on button "Ship" at bounding box center [495, 432] width 149 height 21
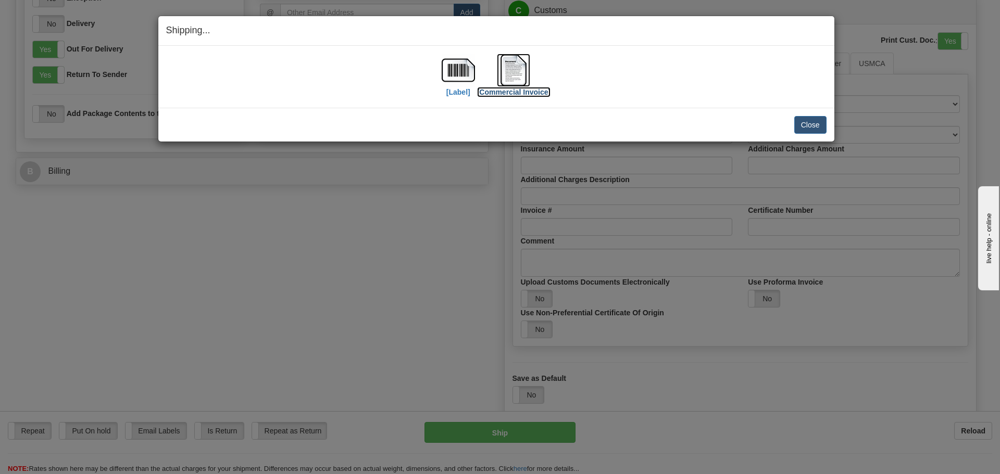
click at [514, 69] on img at bounding box center [513, 70] width 33 height 33
click at [459, 94] on label "[Label]" at bounding box center [458, 92] width 24 height 10
click at [383, 304] on div "Shipping... Your SHIPMENT will EXPIRE in [Label] [Commercial Invoice] IMPORTANT…" at bounding box center [500, 237] width 1000 height 474
click at [510, 59] on img at bounding box center [513, 70] width 33 height 33
click at [804, 124] on button "Close" at bounding box center [810, 125] width 32 height 18
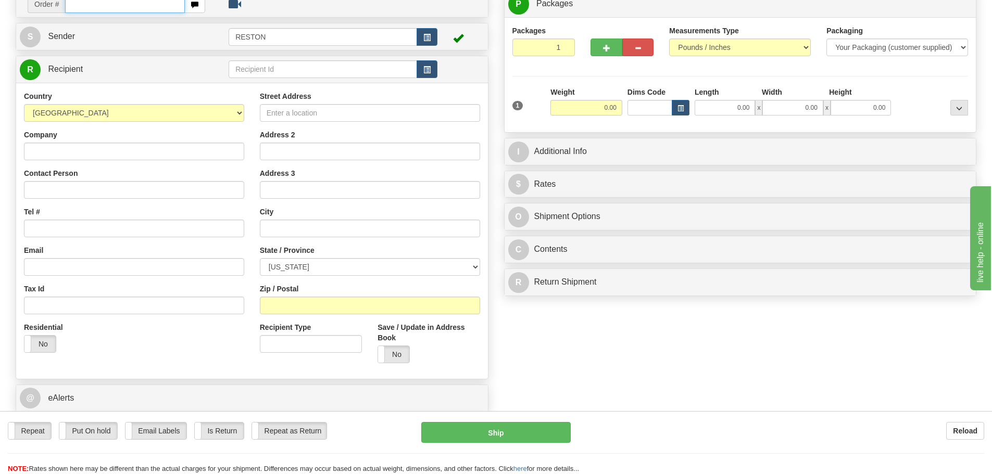
scroll to position [83, 0]
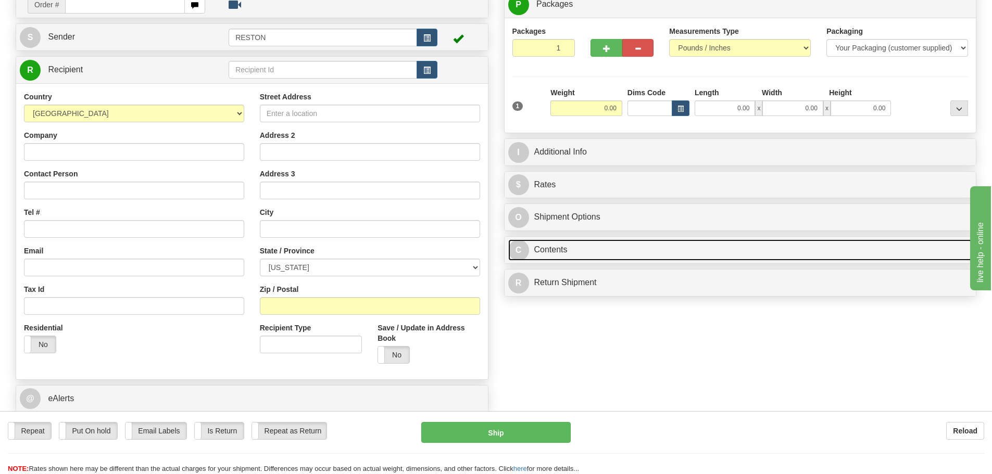
click at [598, 249] on link "C Contents" at bounding box center [740, 250] width 465 height 21
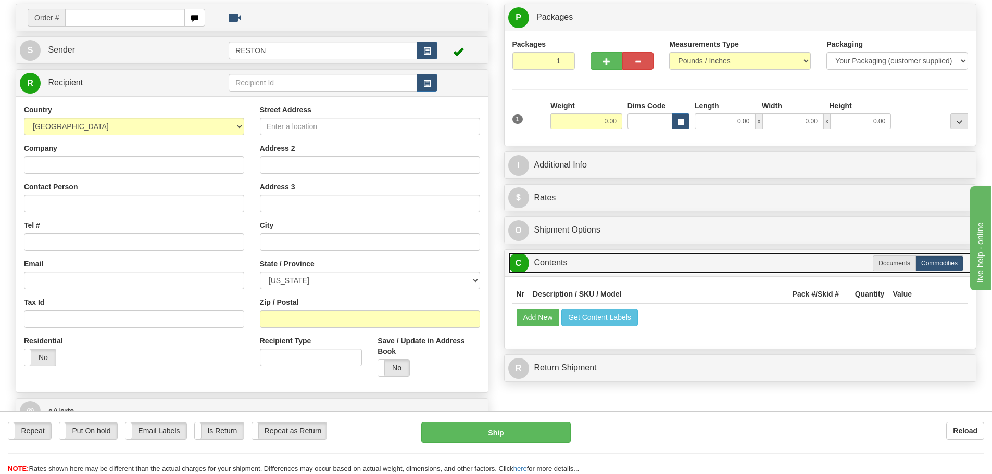
scroll to position [0, 0]
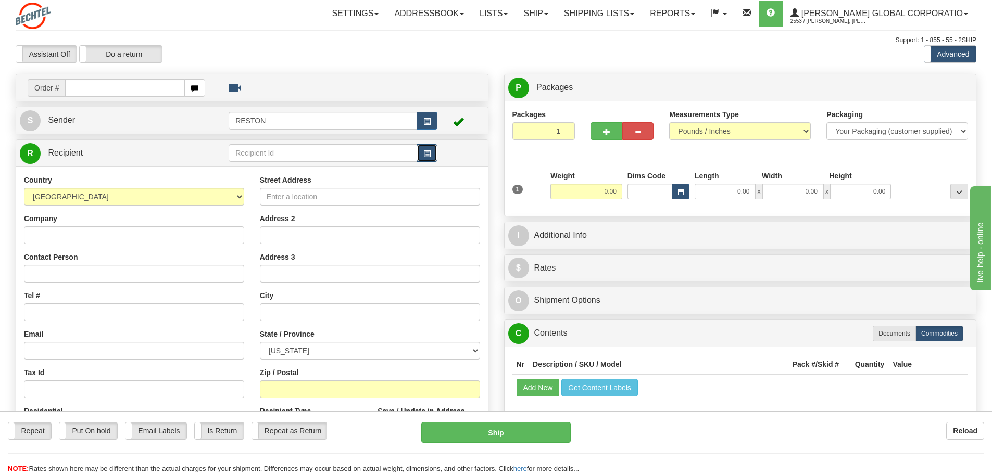
click at [432, 146] on button "button" at bounding box center [427, 153] width 21 height 18
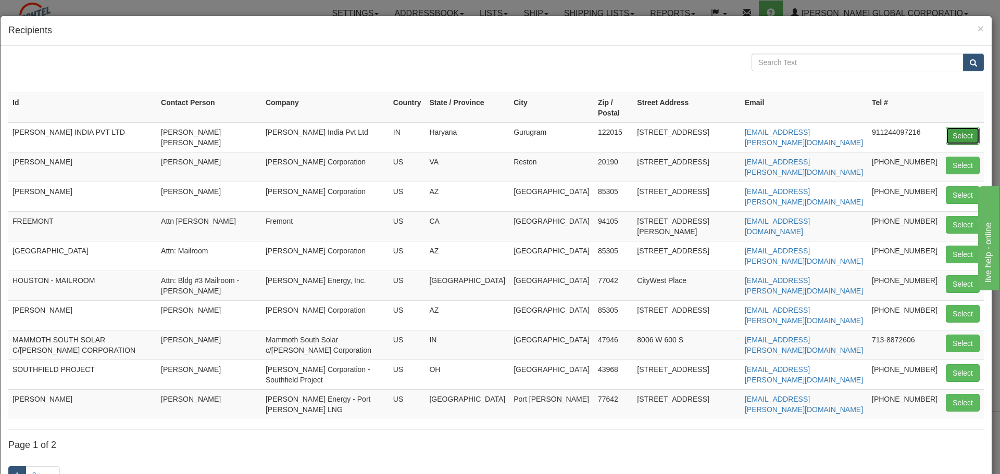
click at [946, 135] on button "Select" at bounding box center [963, 136] width 34 height 18
type input "BECHTEL INDIA PVT LTD"
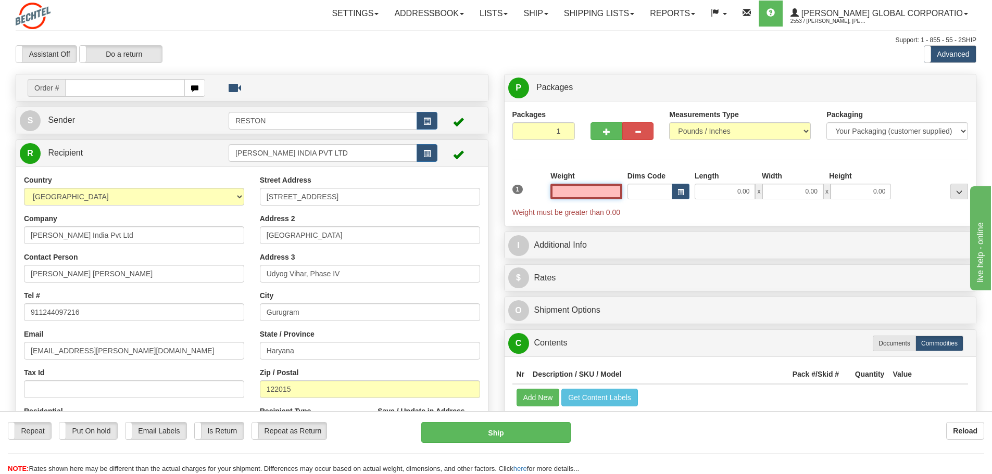
click at [610, 192] on input "text" at bounding box center [586, 192] width 72 height 16
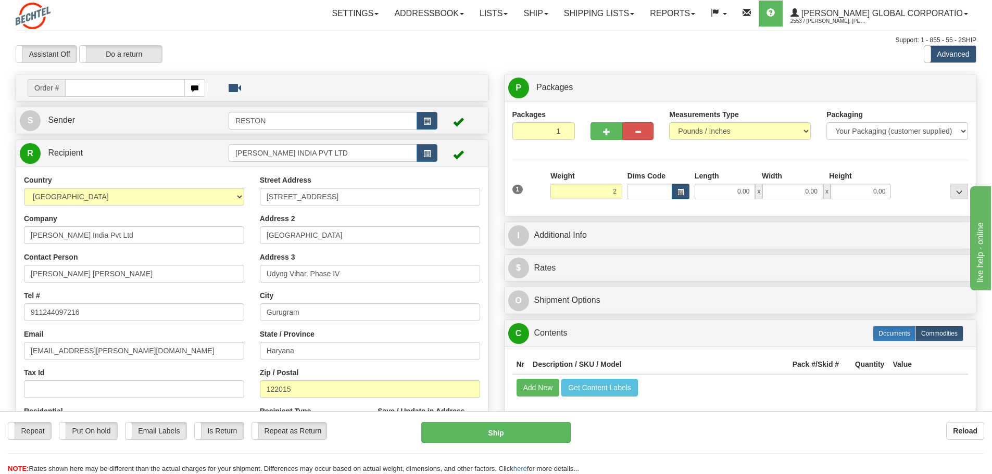
type input "2.00"
click at [900, 332] on div "P Packages 1 Packages - Weight: 0.00 Lbs Shipment Level Shipm. Package Level Pa…" at bounding box center [740, 282] width 488 height 416
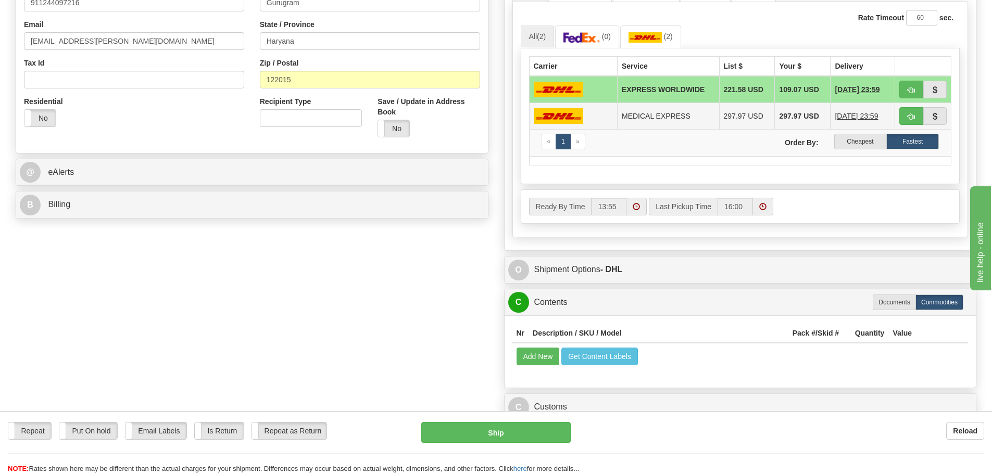
scroll to position [365, 0]
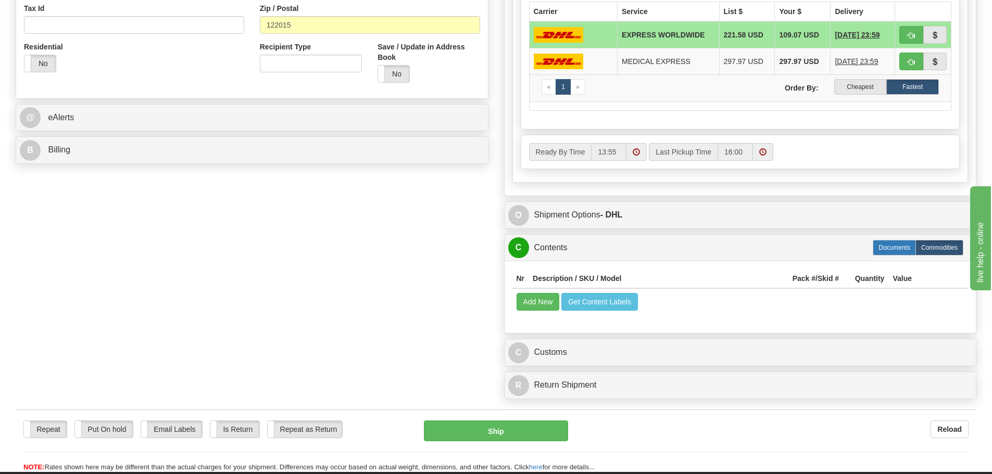
click at [889, 250] on label "Documents" at bounding box center [894, 248] width 43 height 16
radio input "true"
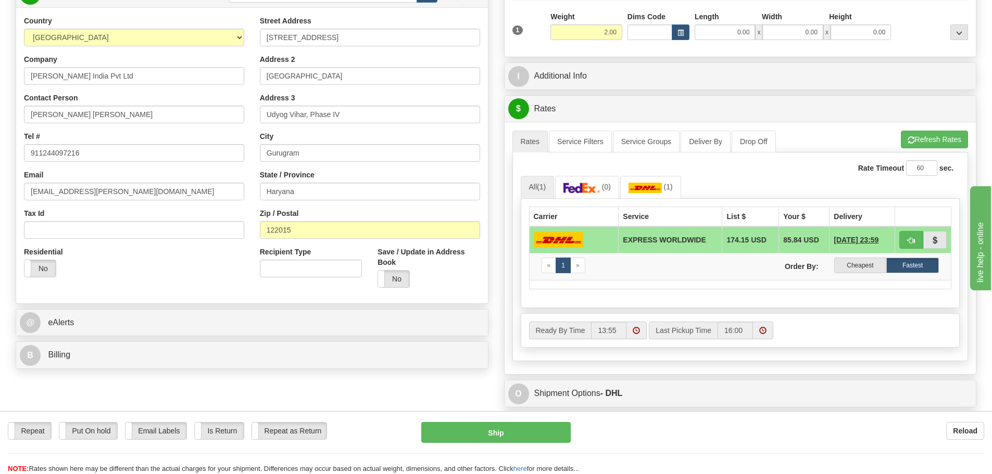
scroll to position [156, 0]
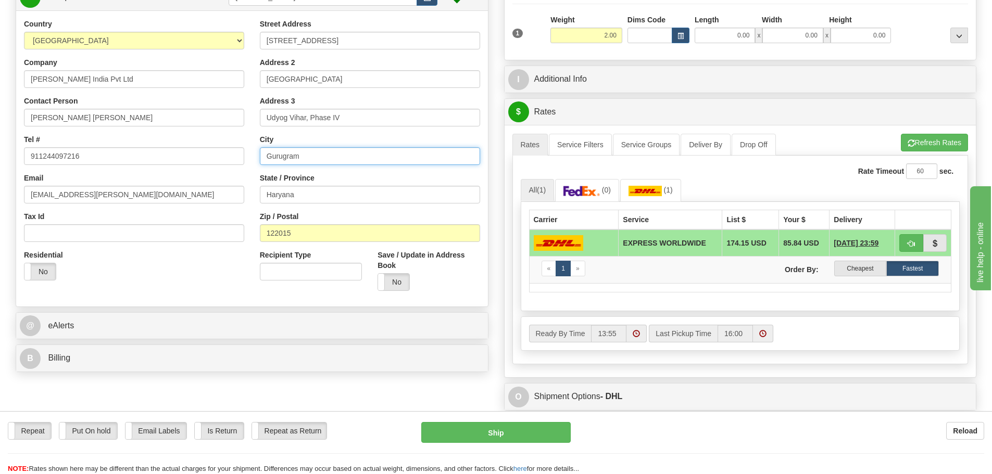
click at [315, 159] on input "Gurugram" at bounding box center [370, 156] width 220 height 18
click at [319, 198] on input "Haryana" at bounding box center [370, 195] width 220 height 18
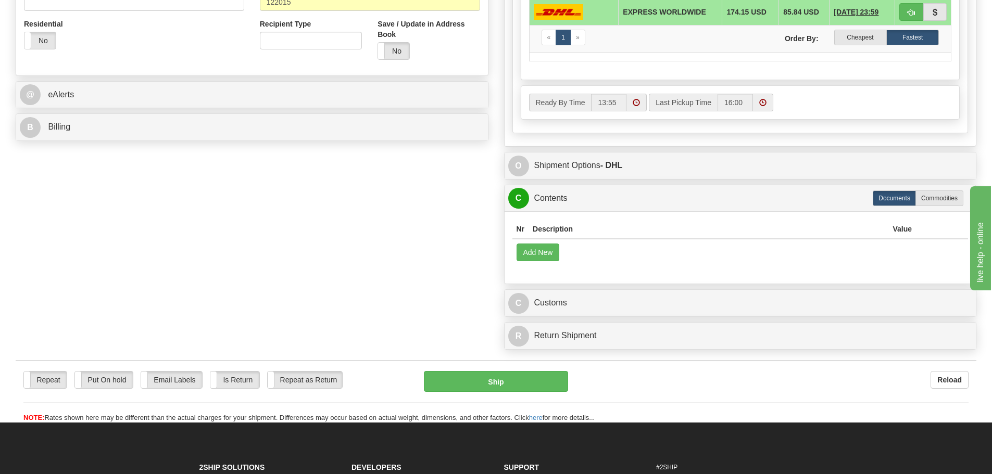
scroll to position [312, 0]
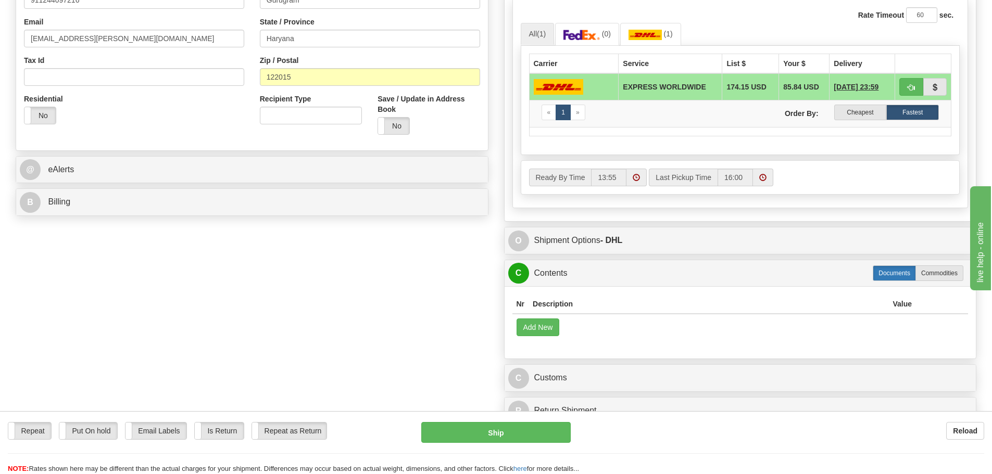
click at [898, 275] on label "Documents" at bounding box center [894, 274] width 43 height 16
click at [547, 331] on button "Add New" at bounding box center [538, 328] width 43 height 18
select select "US"
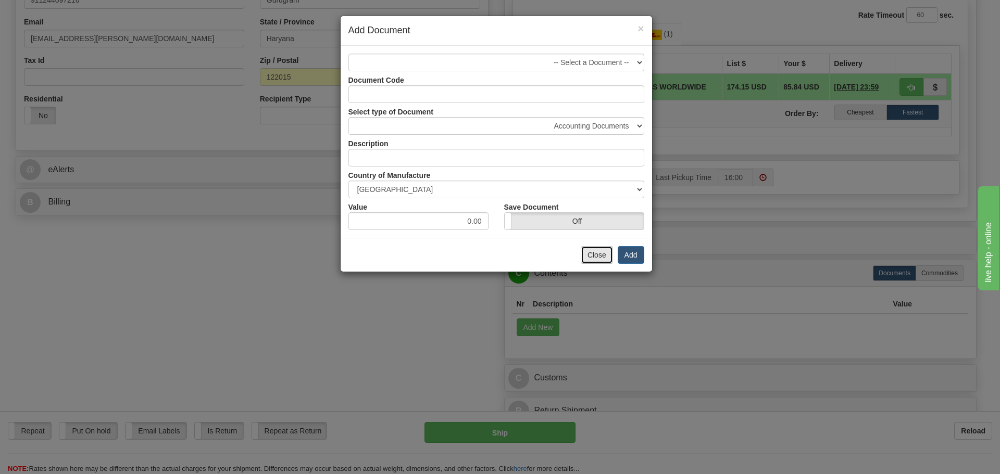
click at [595, 252] on button "Close" at bounding box center [597, 255] width 32 height 18
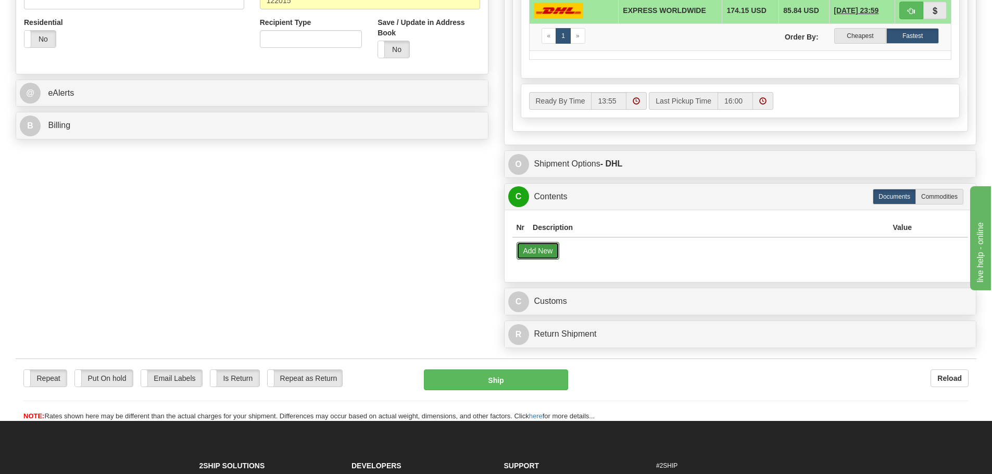
scroll to position [417, 0]
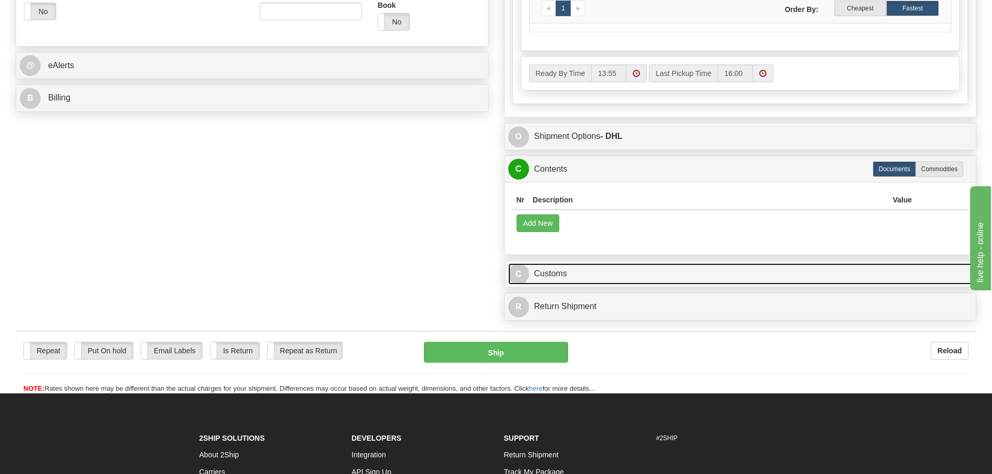
click at [572, 272] on link "C Customs" at bounding box center [740, 273] width 465 height 21
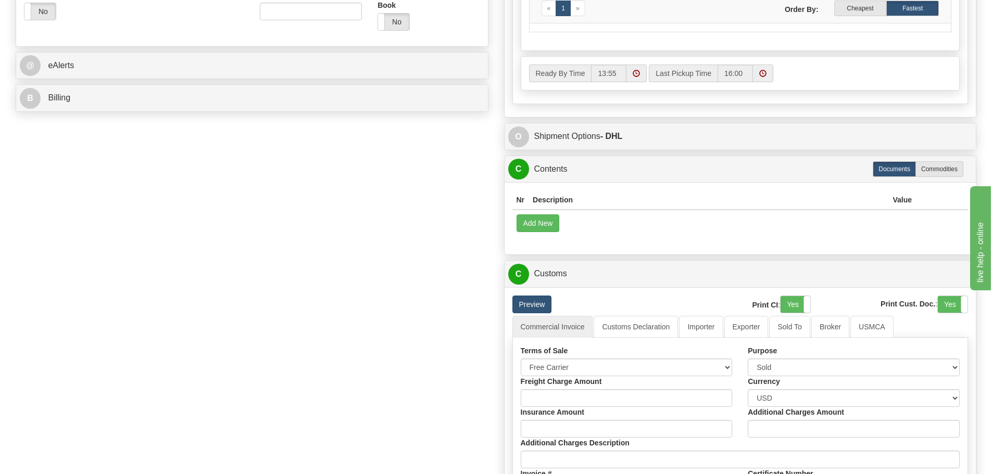
click at [535, 306] on link "Preview" at bounding box center [532, 305] width 40 height 18
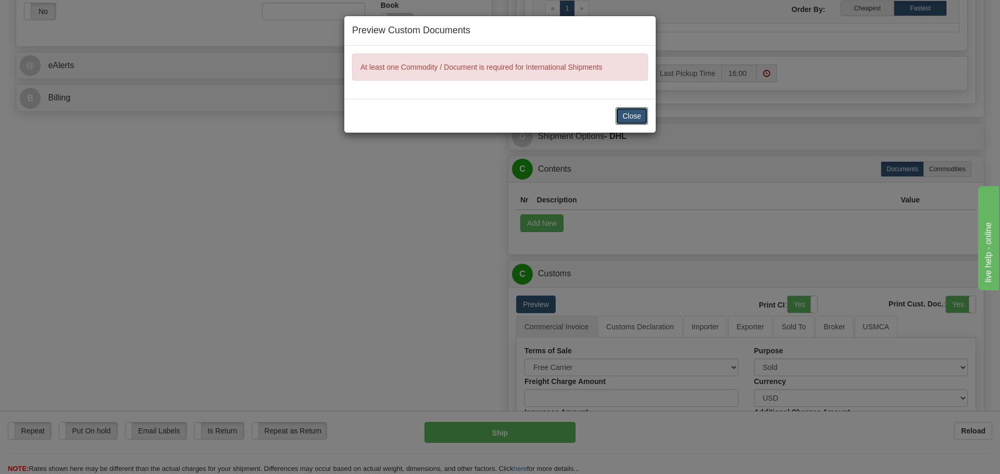
click at [625, 114] on button "Close" at bounding box center [632, 116] width 32 height 18
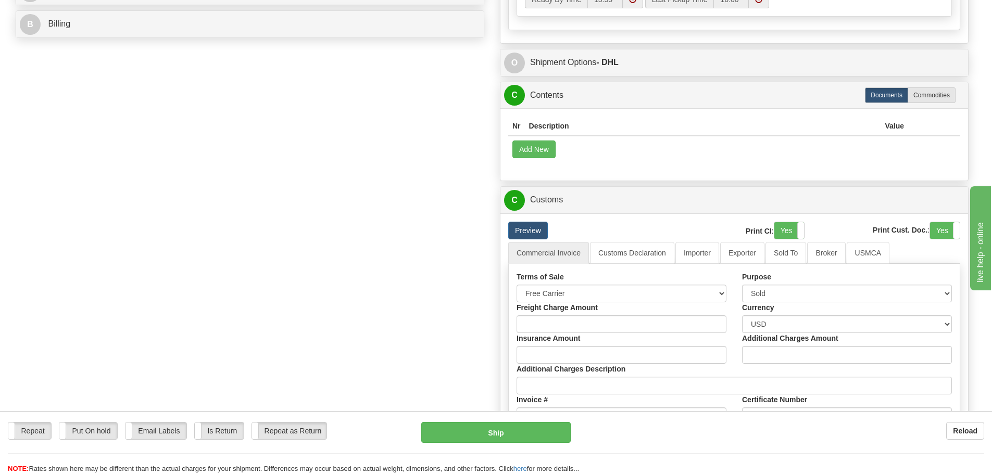
scroll to position [469, 0]
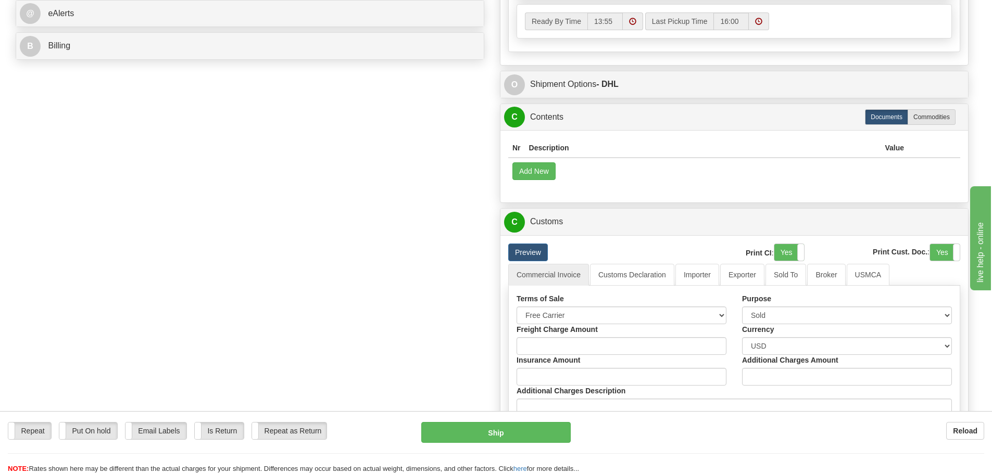
click at [946, 118] on label "Commodities" at bounding box center [932, 117] width 48 height 16
radio input "true"
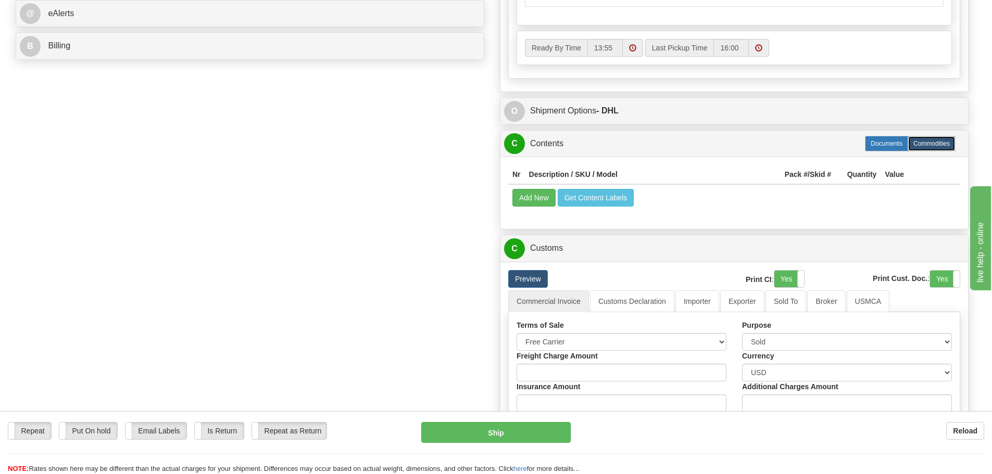
click at [880, 147] on label "Documents" at bounding box center [886, 144] width 43 height 16
radio input "true"
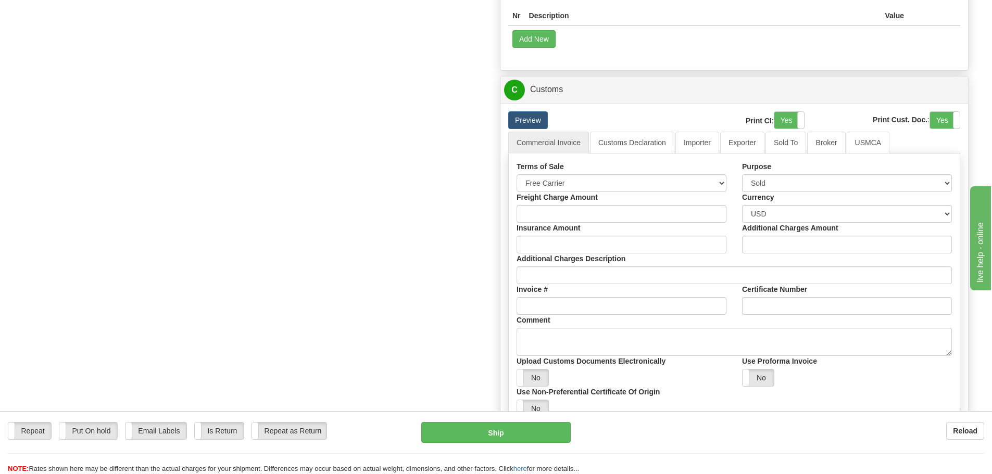
scroll to position [625, 0]
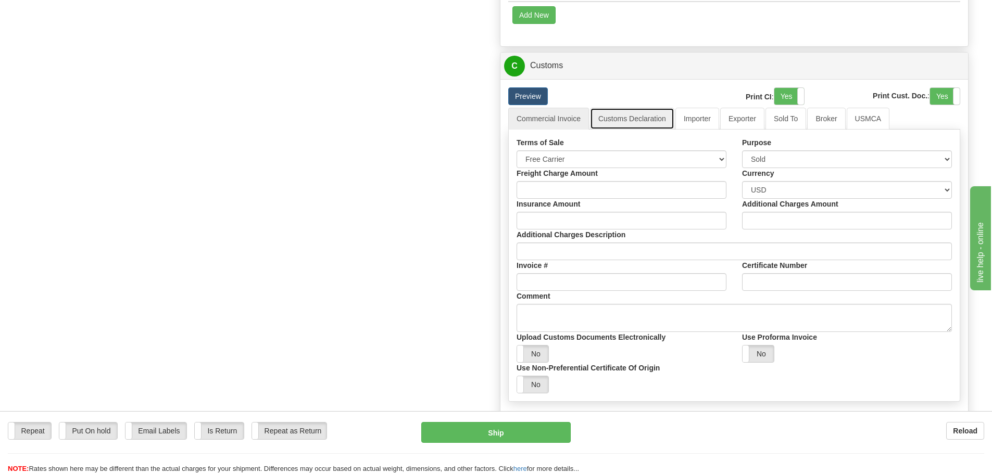
click at [637, 122] on link "Customs Declaration" at bounding box center [632, 119] width 84 height 22
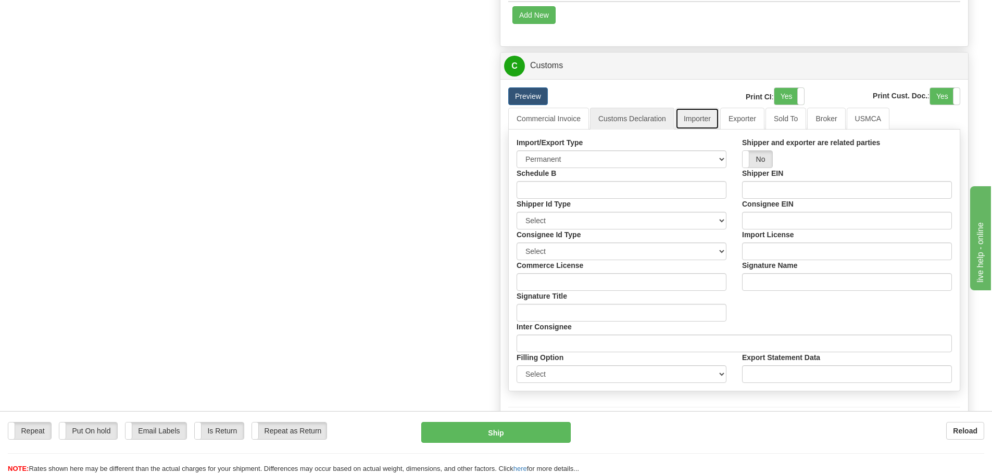
click at [689, 124] on link "Importer" at bounding box center [697, 119] width 44 height 22
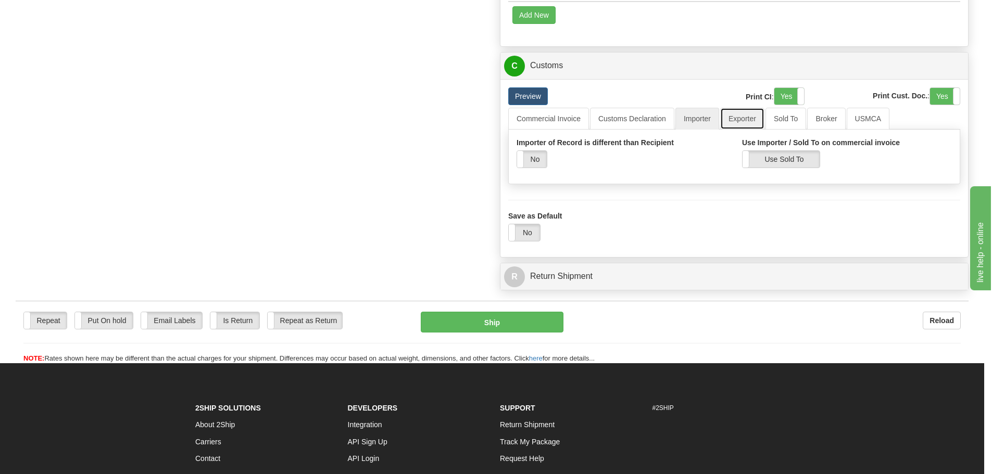
click at [737, 121] on link "Exporter" at bounding box center [742, 119] width 44 height 22
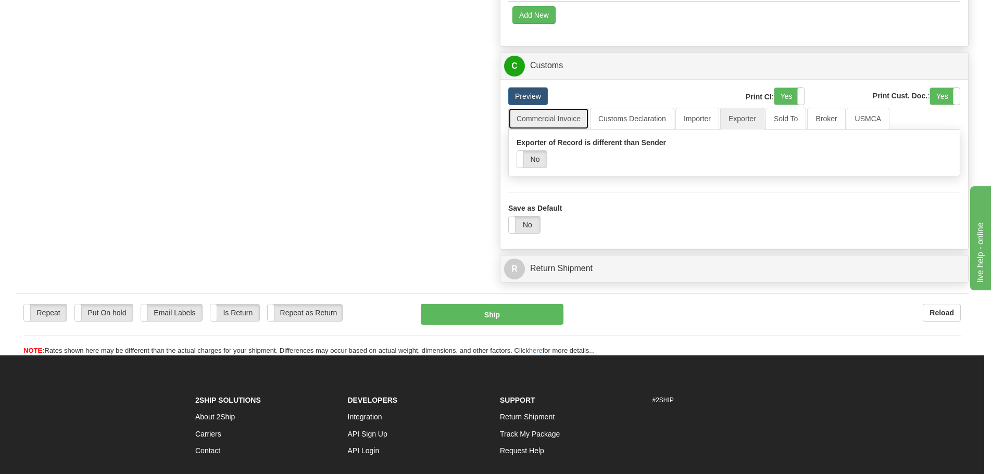
click at [539, 120] on link "Commercial Invoice" at bounding box center [548, 119] width 81 height 22
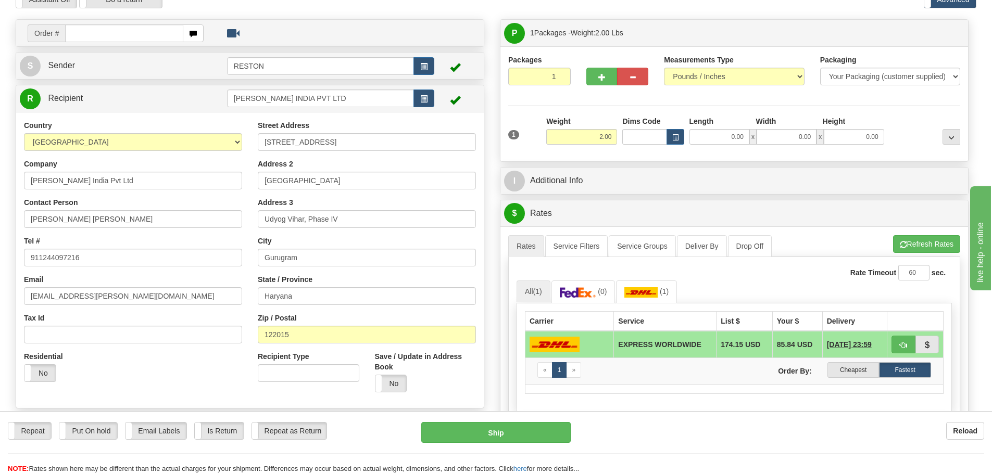
scroll to position [52, 0]
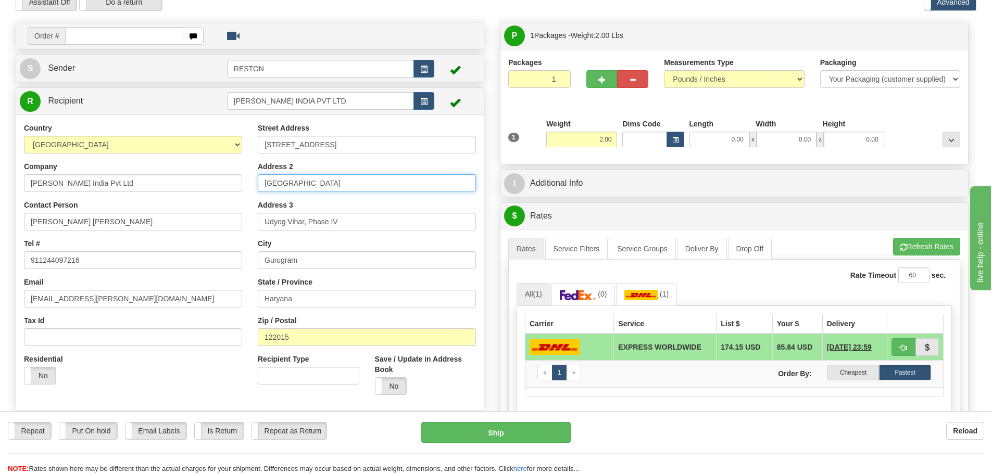
drag, startPoint x: 341, startPoint y: 185, endPoint x: 234, endPoint y: 179, distance: 106.9
click at [239, 178] on div "Country [GEOGRAPHIC_DATA] [GEOGRAPHIC_DATA] [GEOGRAPHIC_DATA] [GEOGRAPHIC_DATA]…" at bounding box center [250, 263] width 468 height 280
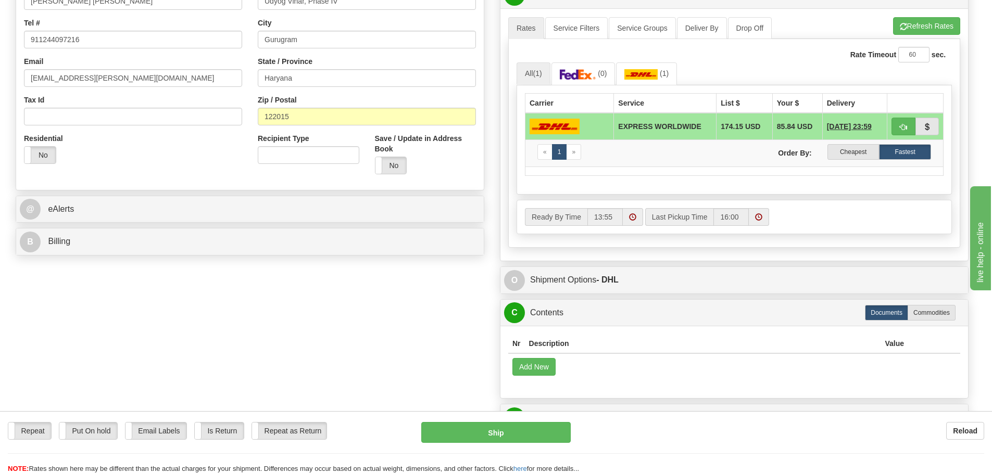
scroll to position [312, 0]
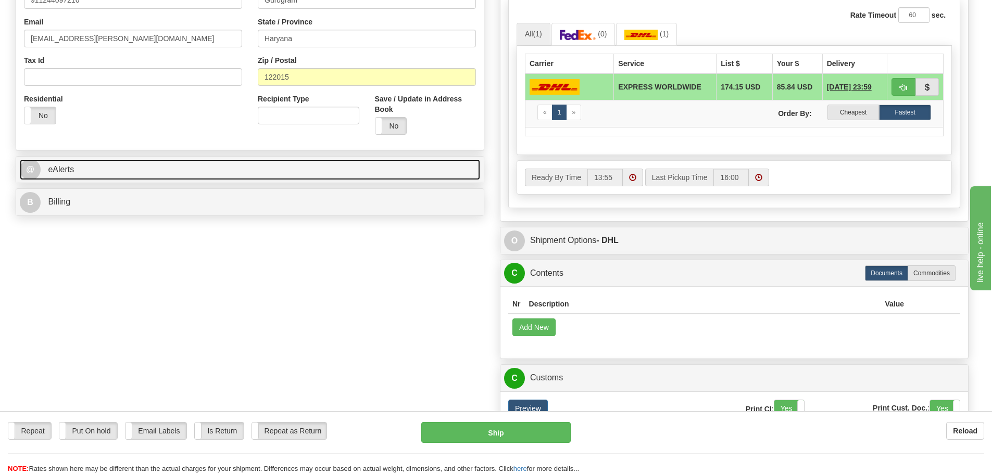
click at [189, 178] on link "@ eAlerts" at bounding box center [250, 169] width 460 height 21
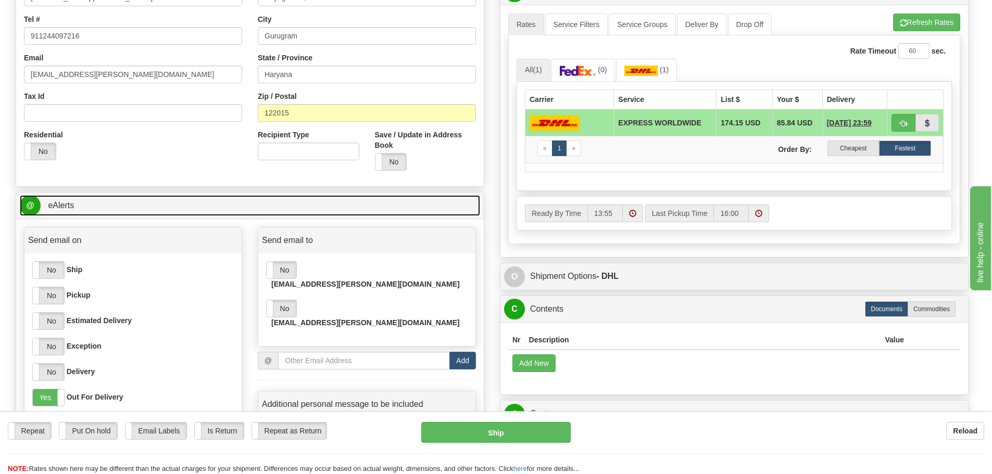
scroll to position [260, 0]
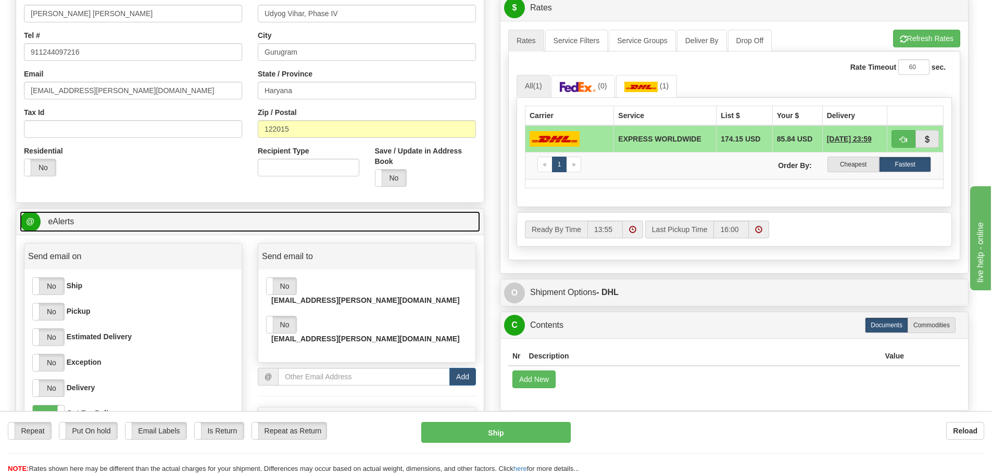
click at [72, 225] on span "eAlerts" at bounding box center [61, 221] width 26 height 9
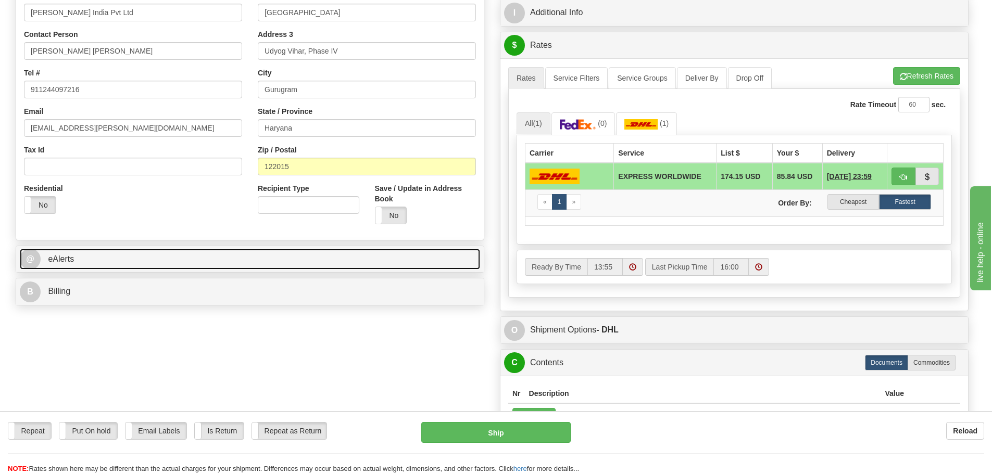
scroll to position [208, 0]
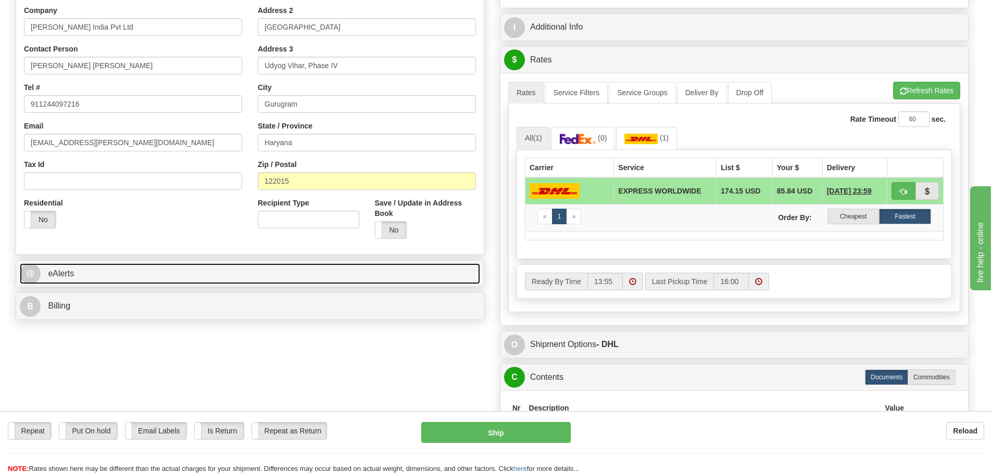
click at [57, 272] on span "eAlerts" at bounding box center [61, 273] width 26 height 9
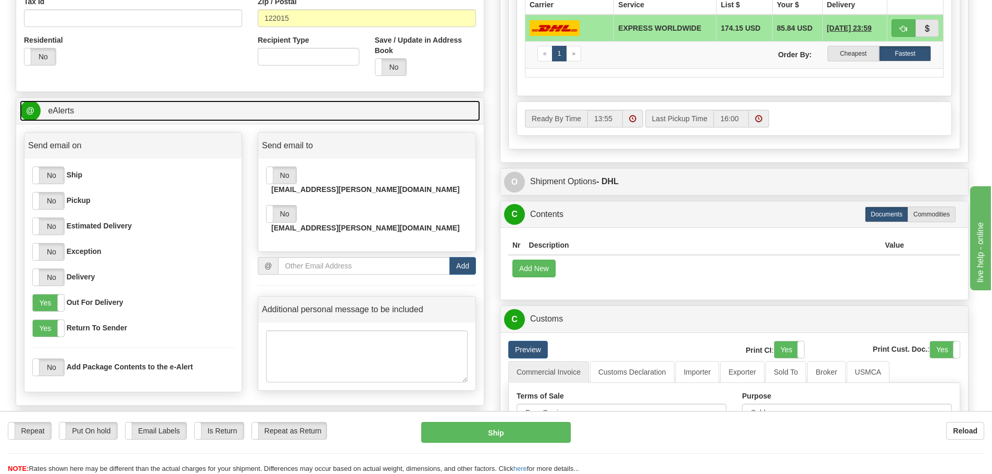
scroll to position [417, 0]
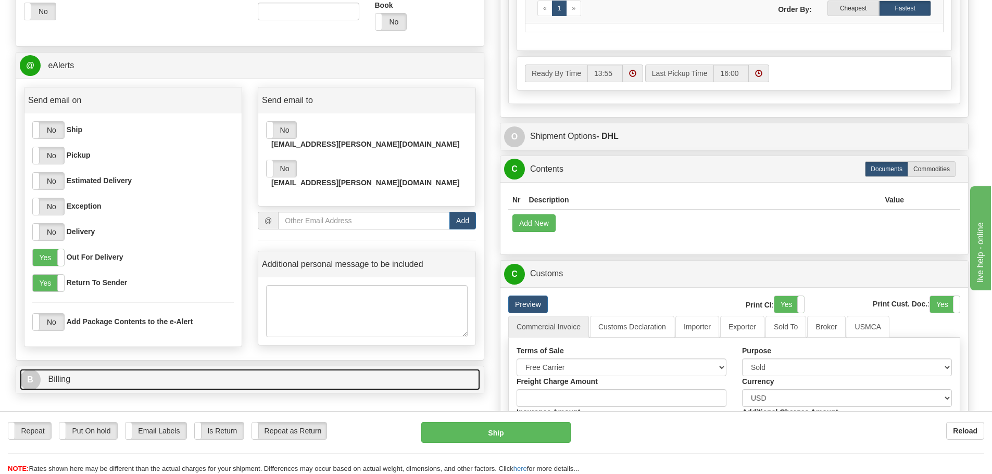
click at [108, 373] on link "B Billing" at bounding box center [250, 379] width 460 height 21
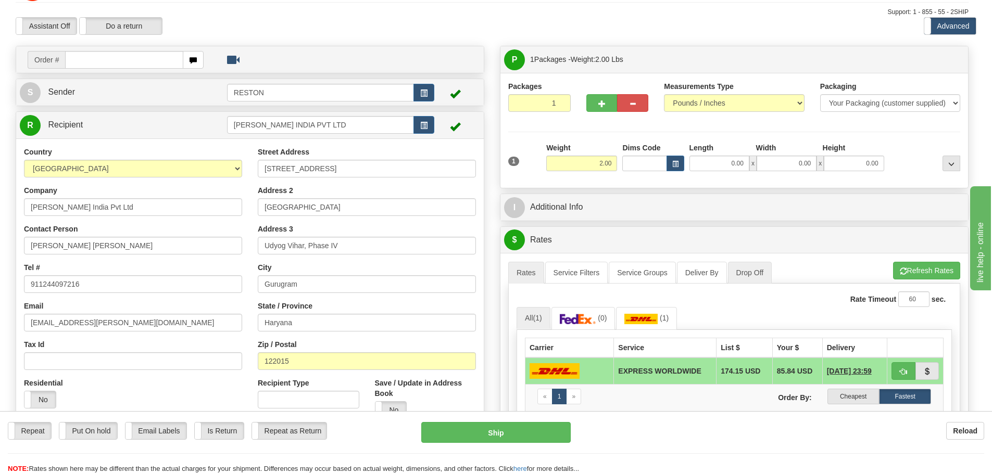
scroll to position [52, 0]
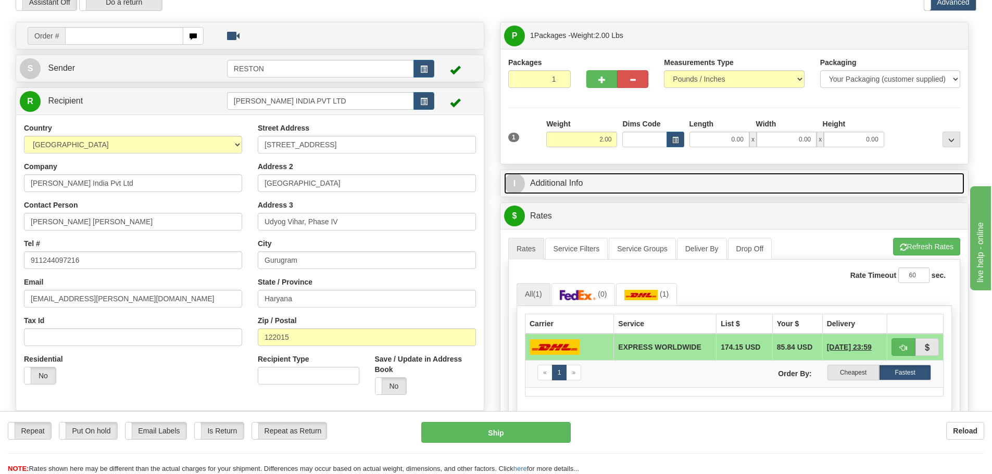
click at [582, 180] on link "I Additional Info" at bounding box center [734, 183] width 460 height 21
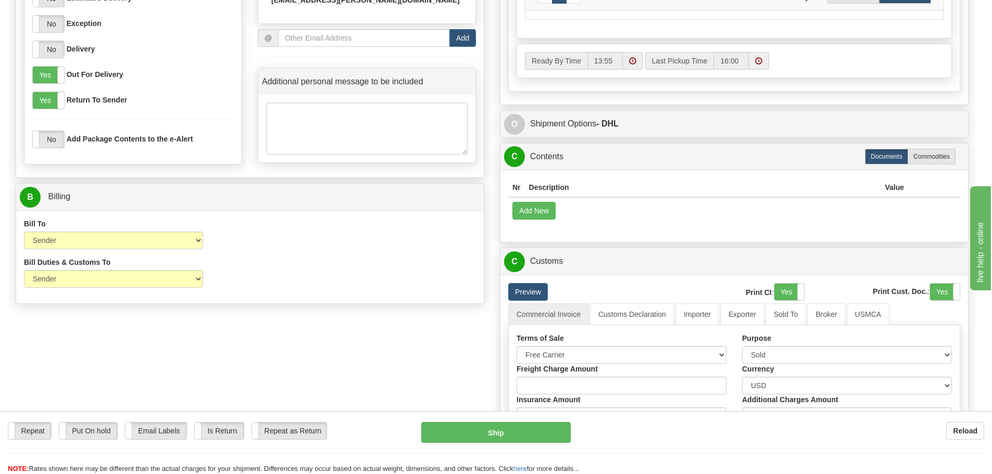
scroll to position [556, 0]
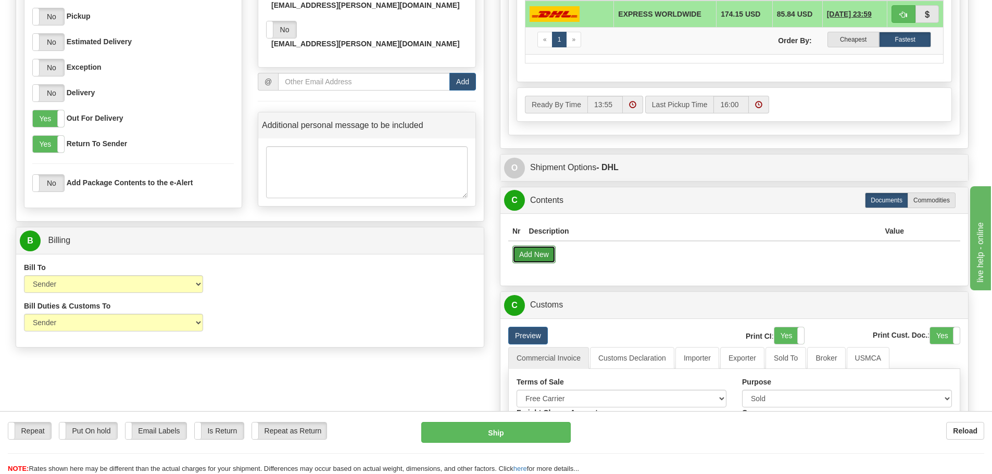
click at [538, 251] on button "Add New" at bounding box center [533, 255] width 43 height 18
select select "US"
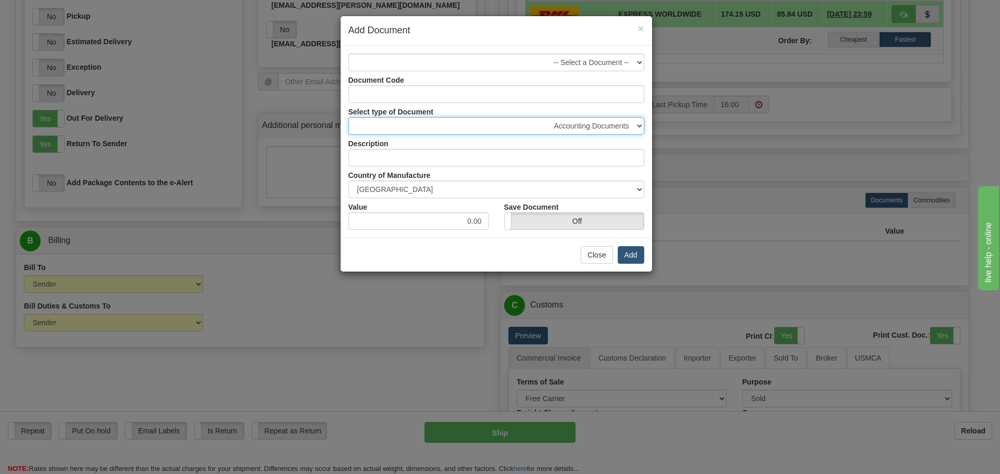
click at [593, 127] on select "Accounting Documents Analysis Reports Applications (Completed) Bank Statements …" at bounding box center [496, 126] width 296 height 18
click at [592, 56] on select "-- Select a Document --" at bounding box center [496, 63] width 296 height 18
click at [405, 129] on select "Accounting Documents Analysis Reports Applications (Completed) Bank Statements …" at bounding box center [496, 126] width 296 height 18
select select "13"
click at [348, 117] on select "Accounting Documents Analysis Reports Applications (Completed) Bank Statements …" at bounding box center [496, 126] width 296 height 18
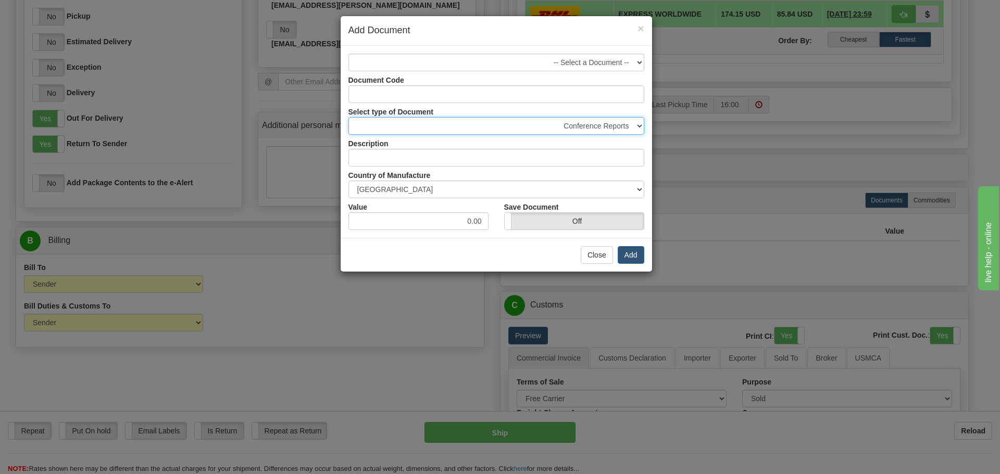
type input "Conference Reports"
click at [600, 250] on button "Close" at bounding box center [597, 255] width 32 height 18
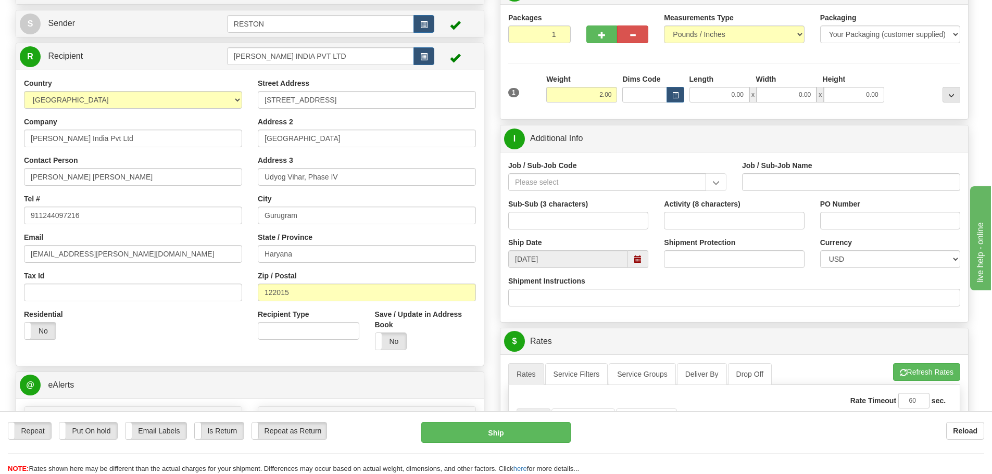
scroll to position [104, 0]
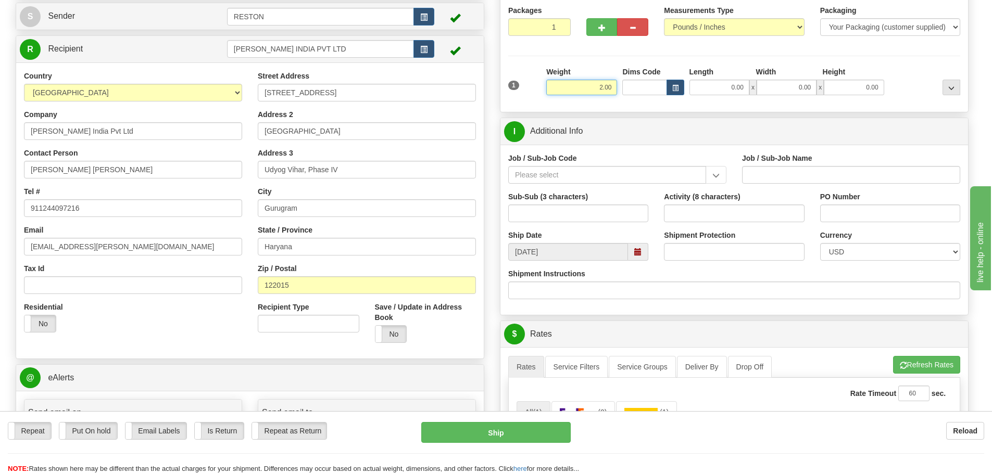
drag, startPoint x: 604, startPoint y: 85, endPoint x: 614, endPoint y: 95, distance: 14.7
click at [604, 85] on input "2.00" at bounding box center [581, 88] width 71 height 16
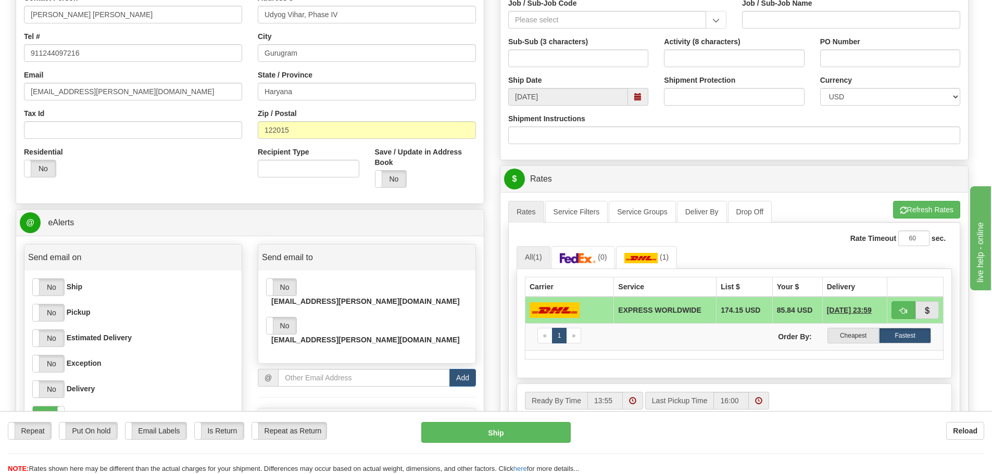
scroll to position [260, 0]
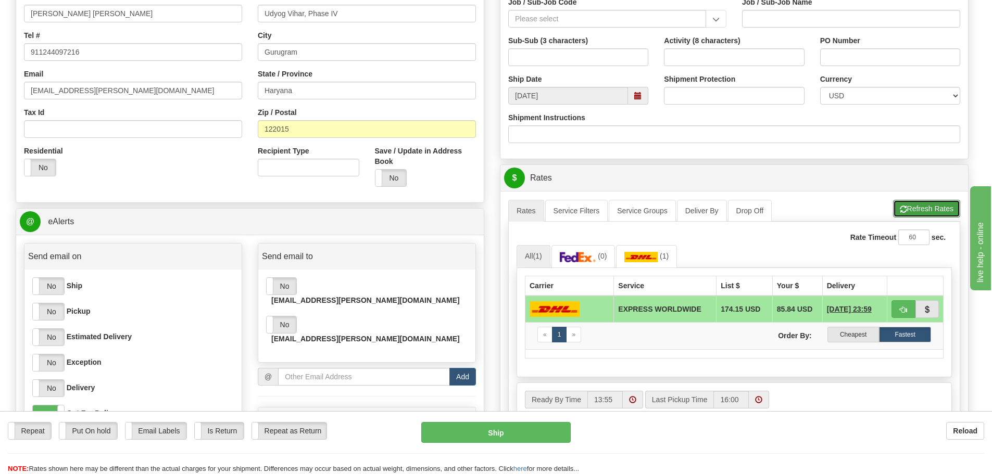
click at [924, 207] on button "Refresh Rates" at bounding box center [926, 209] width 67 height 18
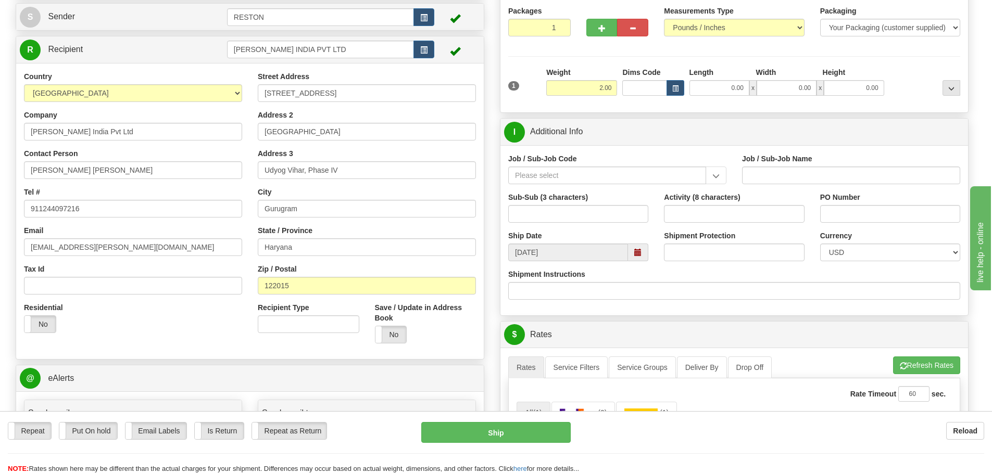
scroll to position [104, 0]
click at [550, 170] on input "Job / Sub-Job Code" at bounding box center [607, 175] width 198 height 18
